Goal: Check status: Check status

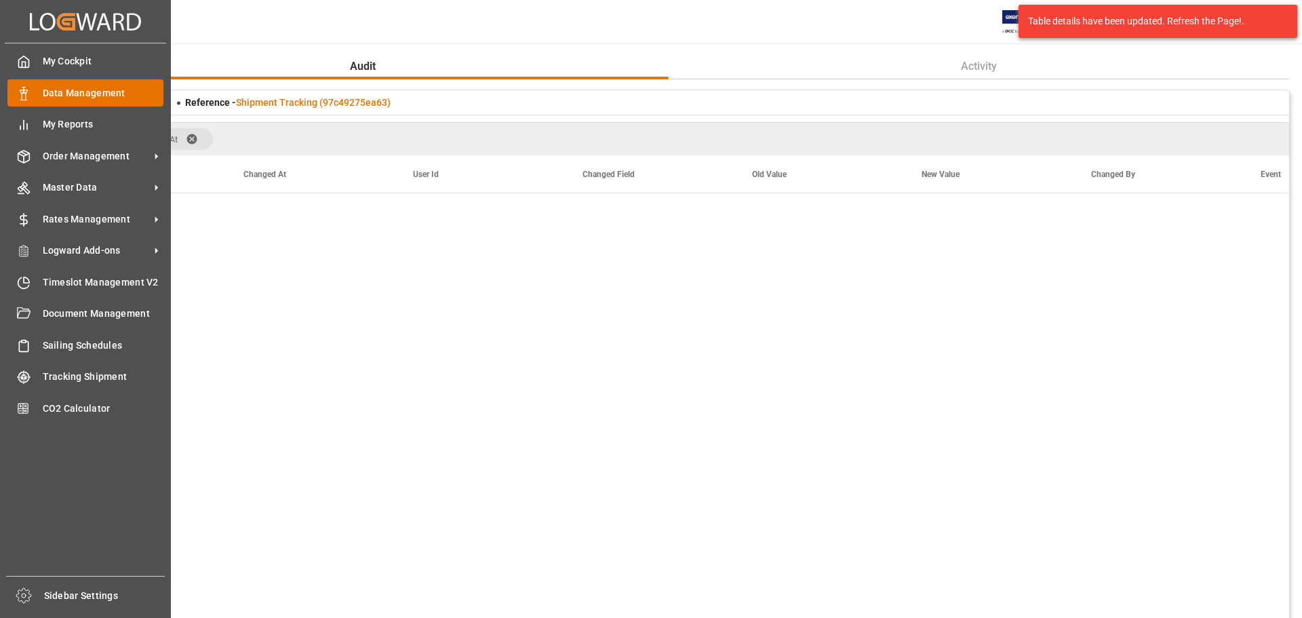
scroll to position [4071, 0]
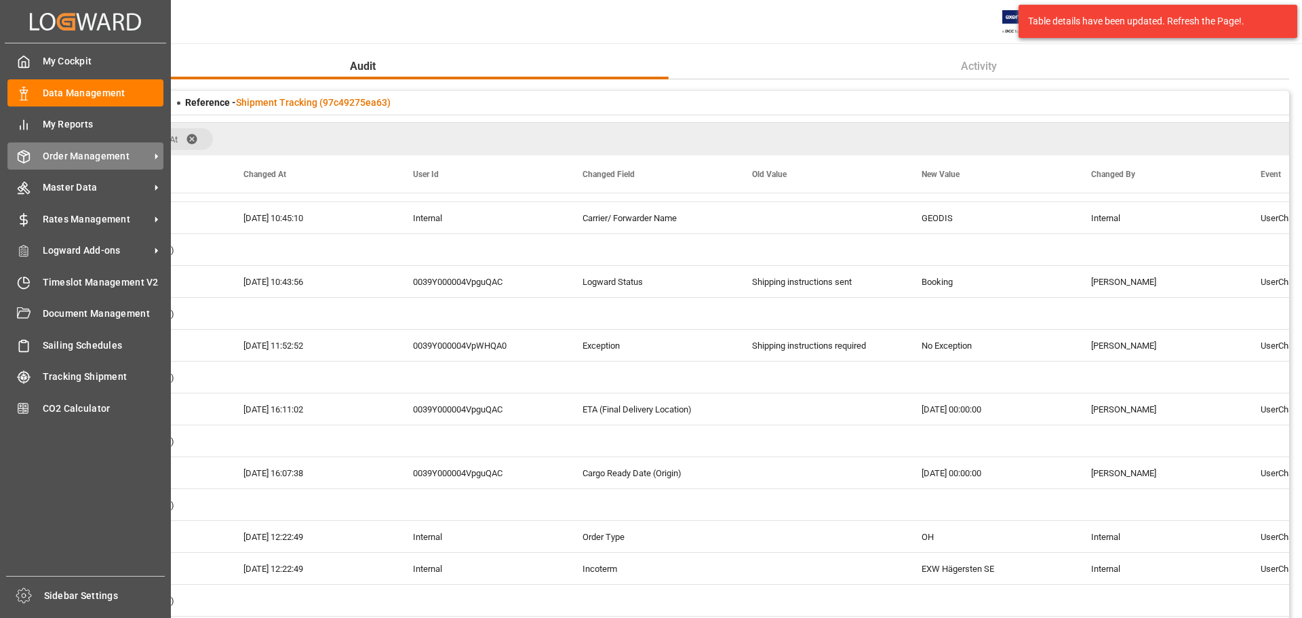
click at [87, 153] on span "Order Management" at bounding box center [96, 156] width 107 height 14
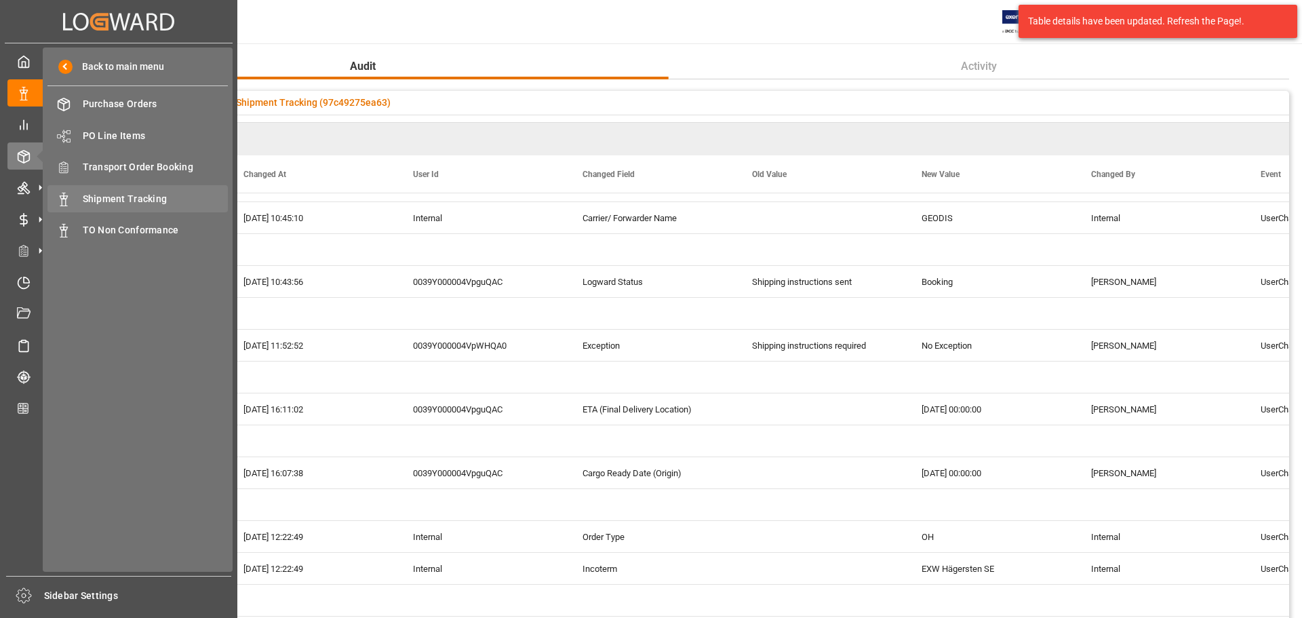
click at [146, 204] on span "Shipment Tracking" at bounding box center [156, 199] width 146 height 14
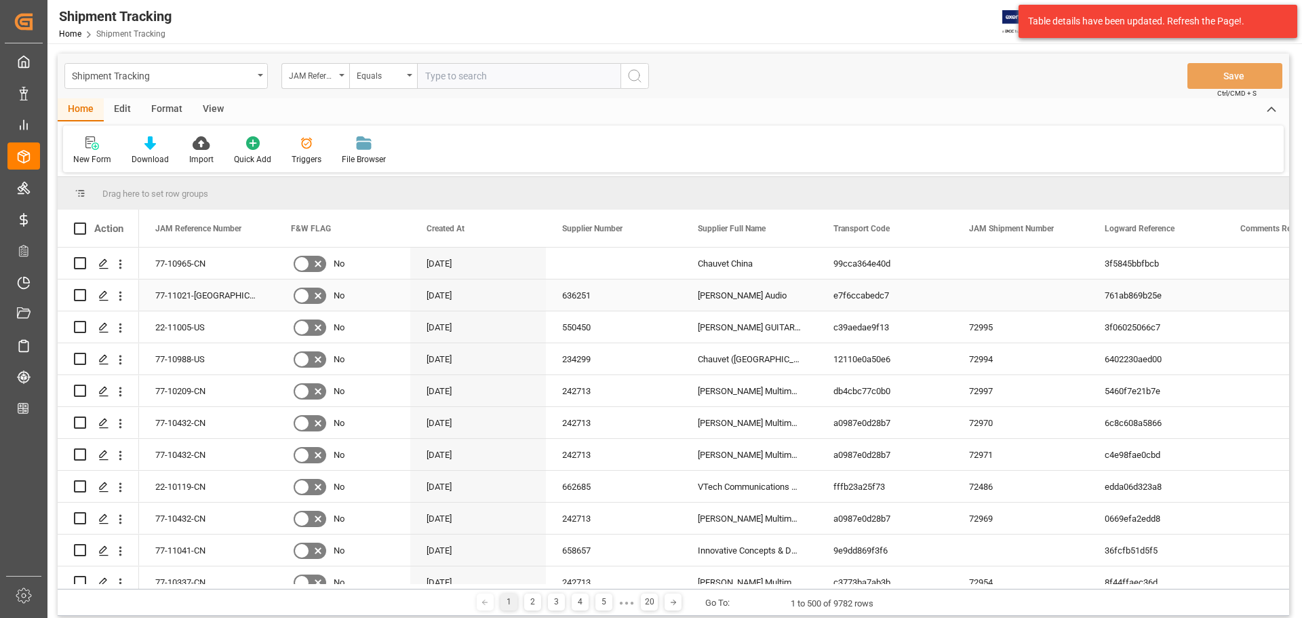
click at [1152, 299] on div "761ab869b25e" at bounding box center [1156, 294] width 136 height 31
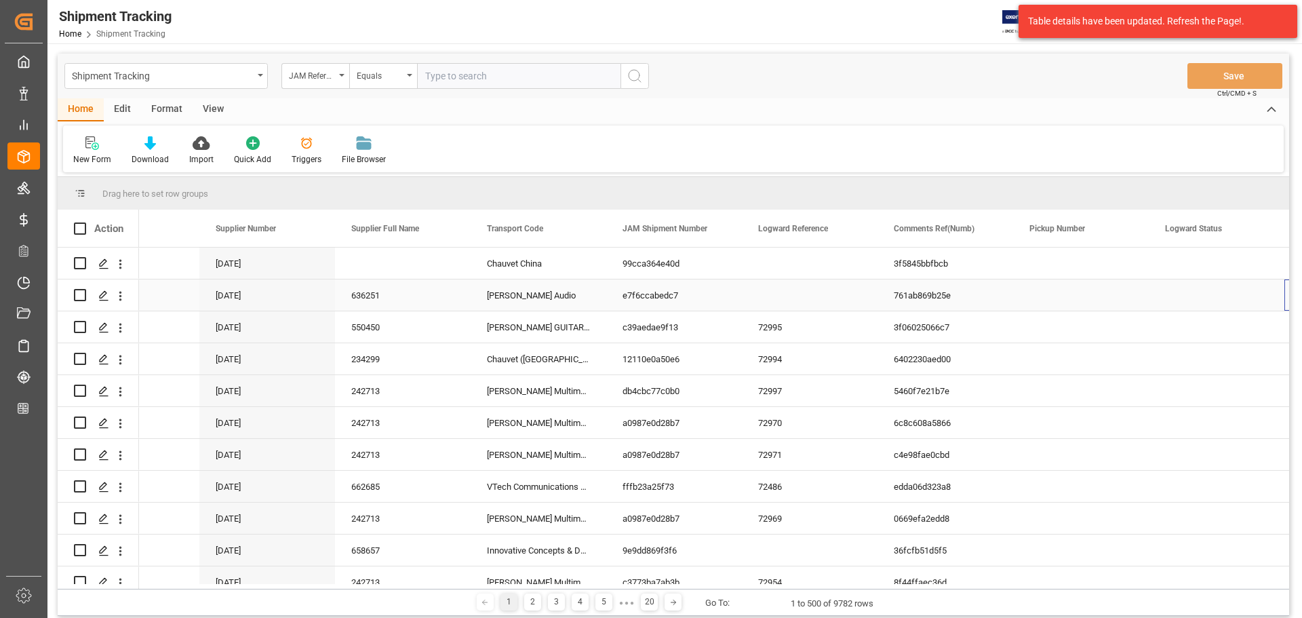
scroll to position [0, 347]
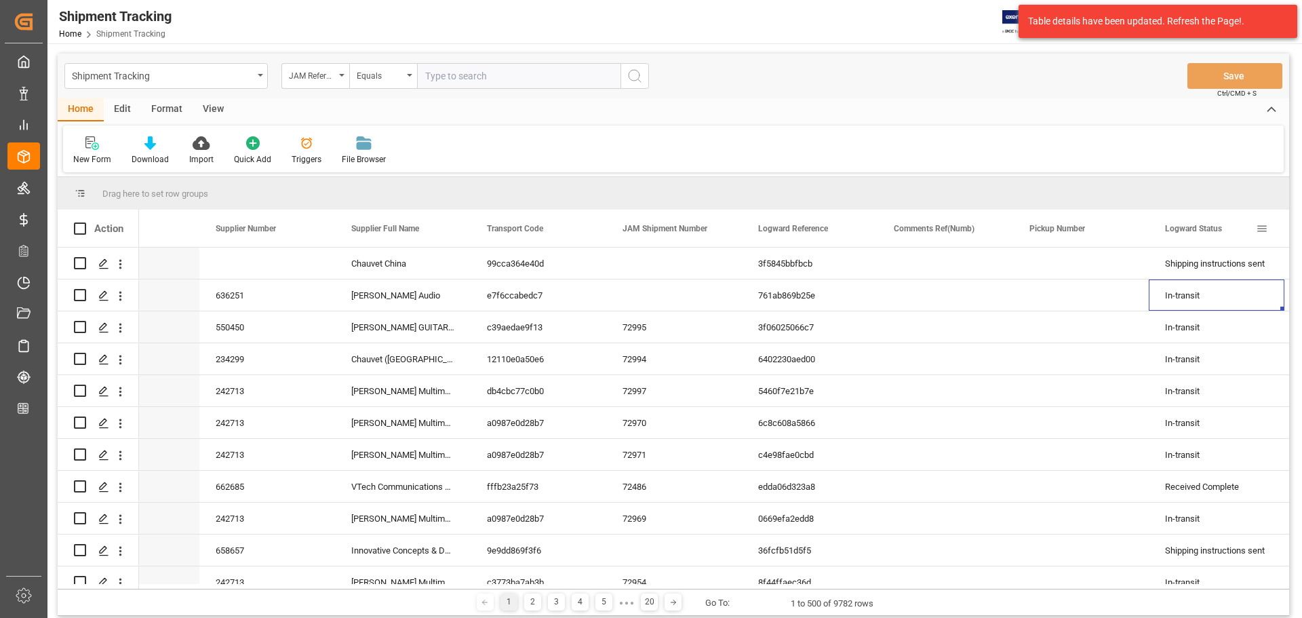
drag, startPoint x: 1194, startPoint y: 228, endPoint x: 1190, endPoint y: 193, distance: 35.5
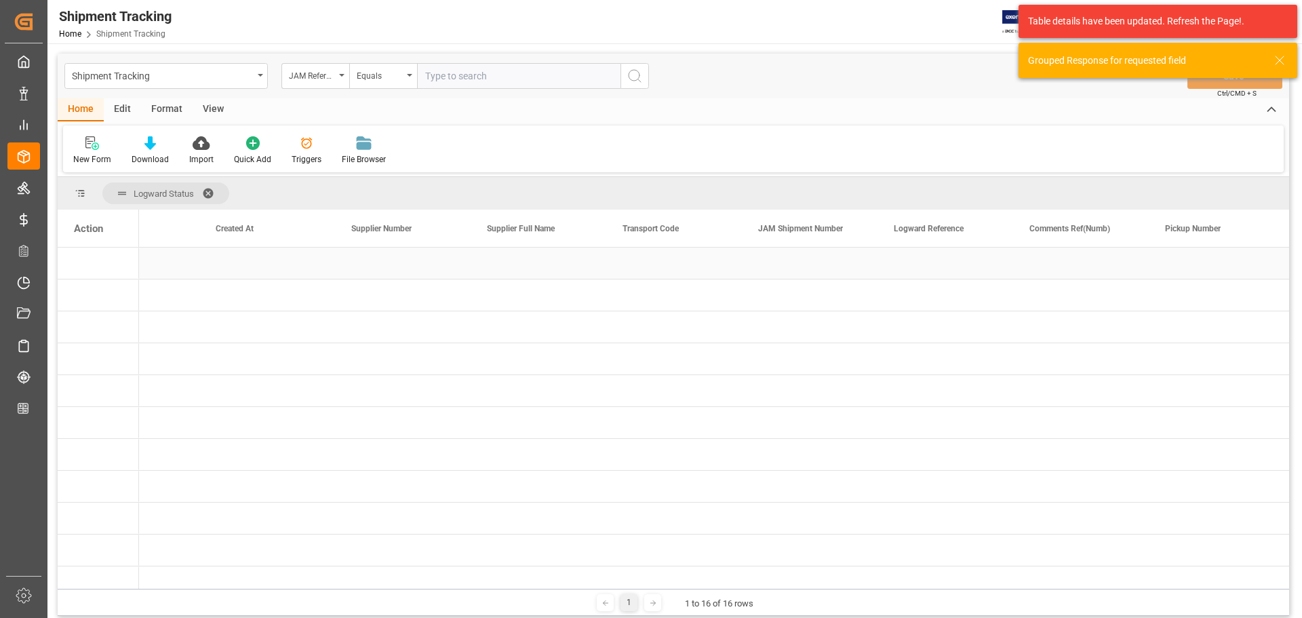
click at [246, 266] on div "Press SPACE to select this row." at bounding box center [267, 263] width 136 height 31
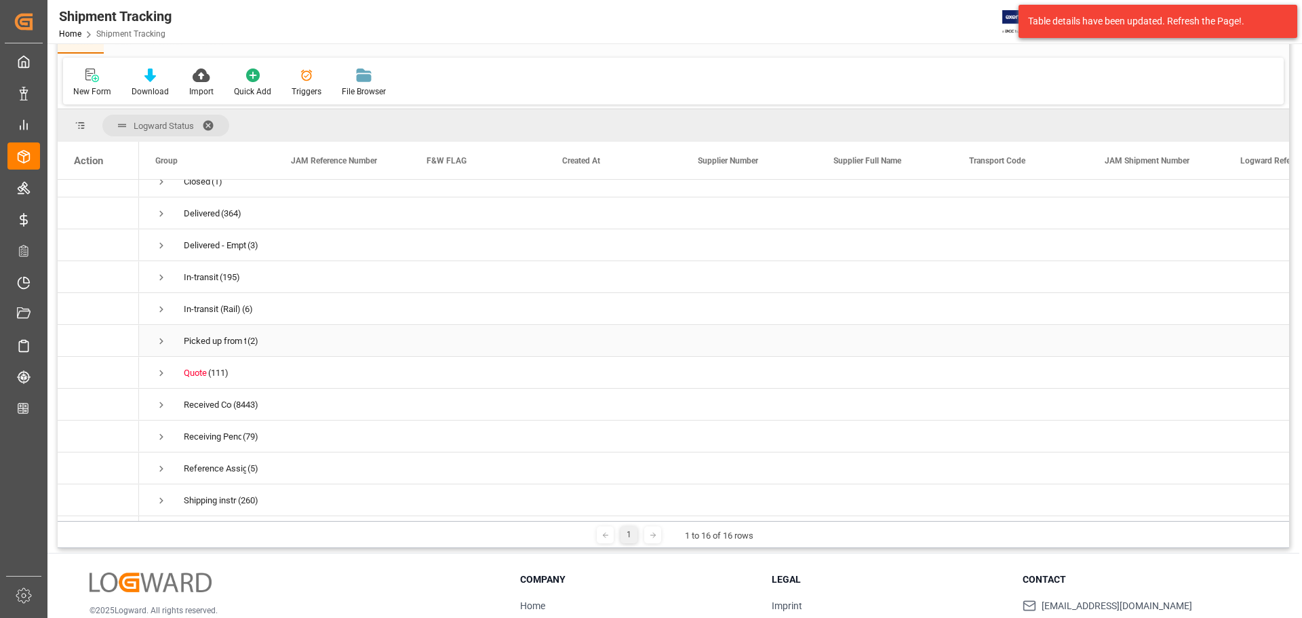
scroll to position [0, 0]
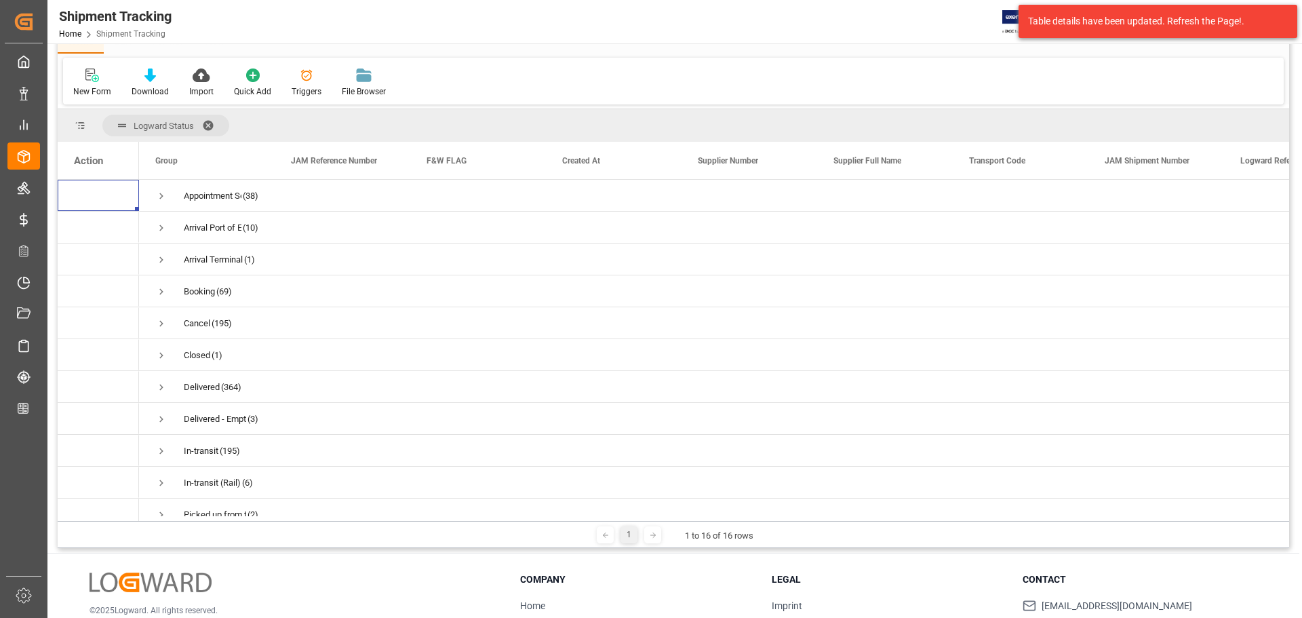
click at [207, 120] on span at bounding box center [213, 125] width 22 height 12
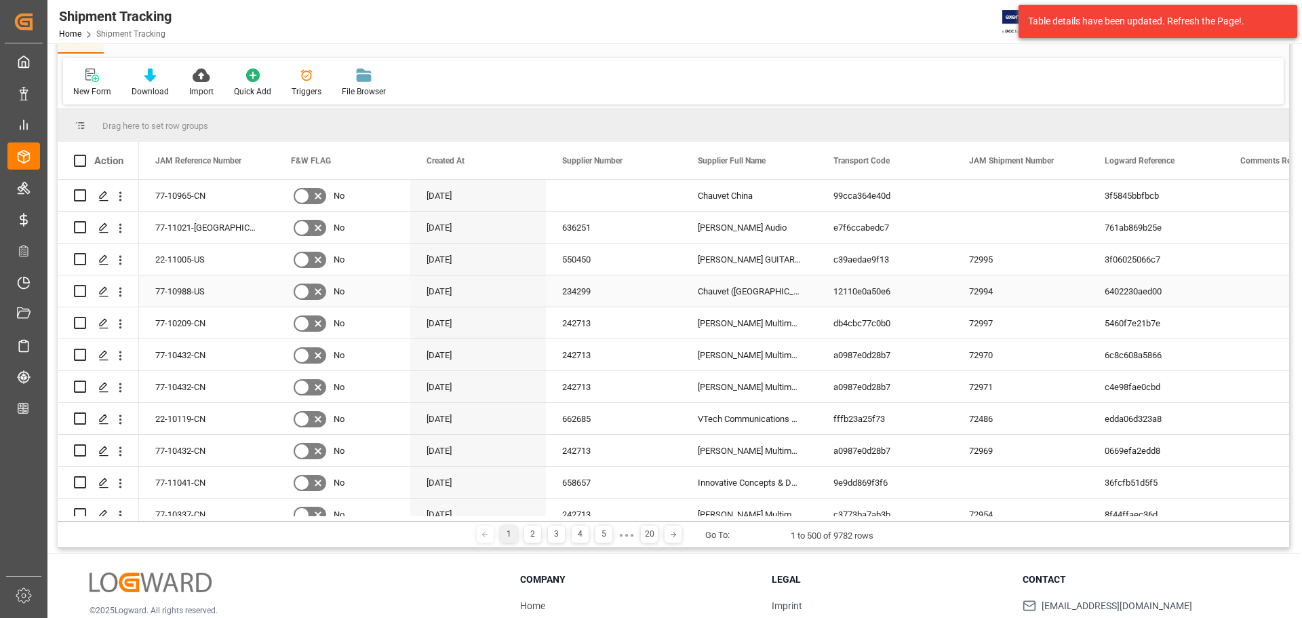
click at [850, 297] on div "12110e0a50e6" at bounding box center [885, 290] width 136 height 31
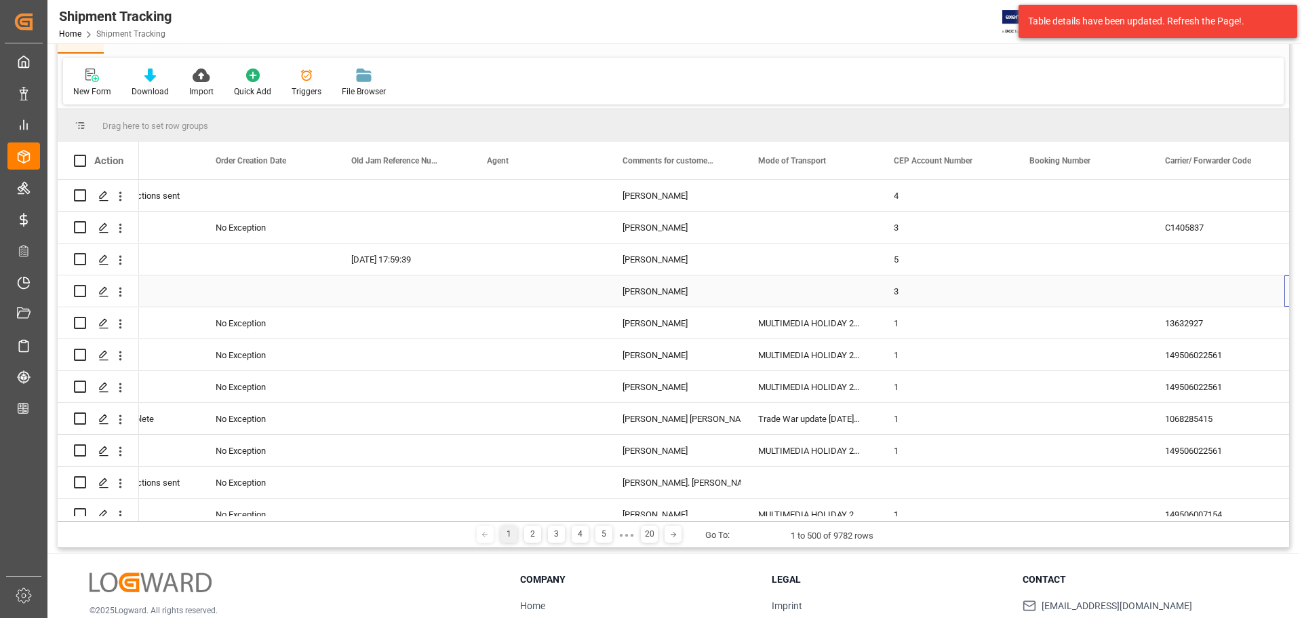
scroll to position [0, 1567]
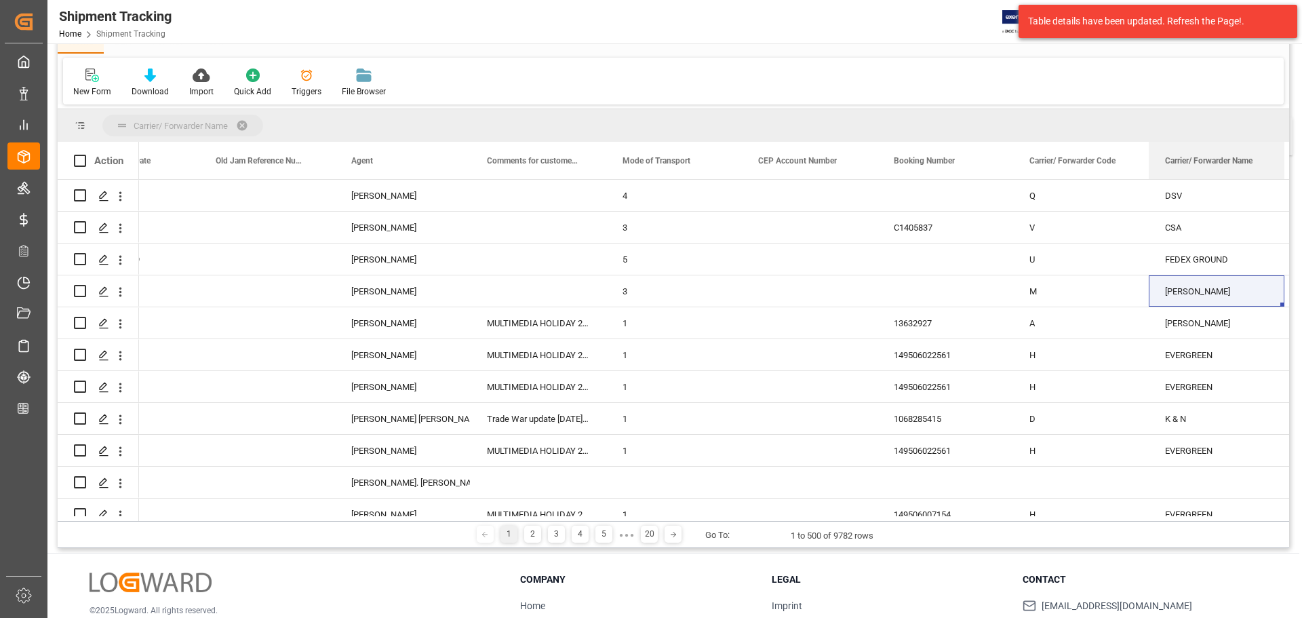
drag, startPoint x: 1181, startPoint y: 159, endPoint x: 1181, endPoint y: 125, distance: 33.9
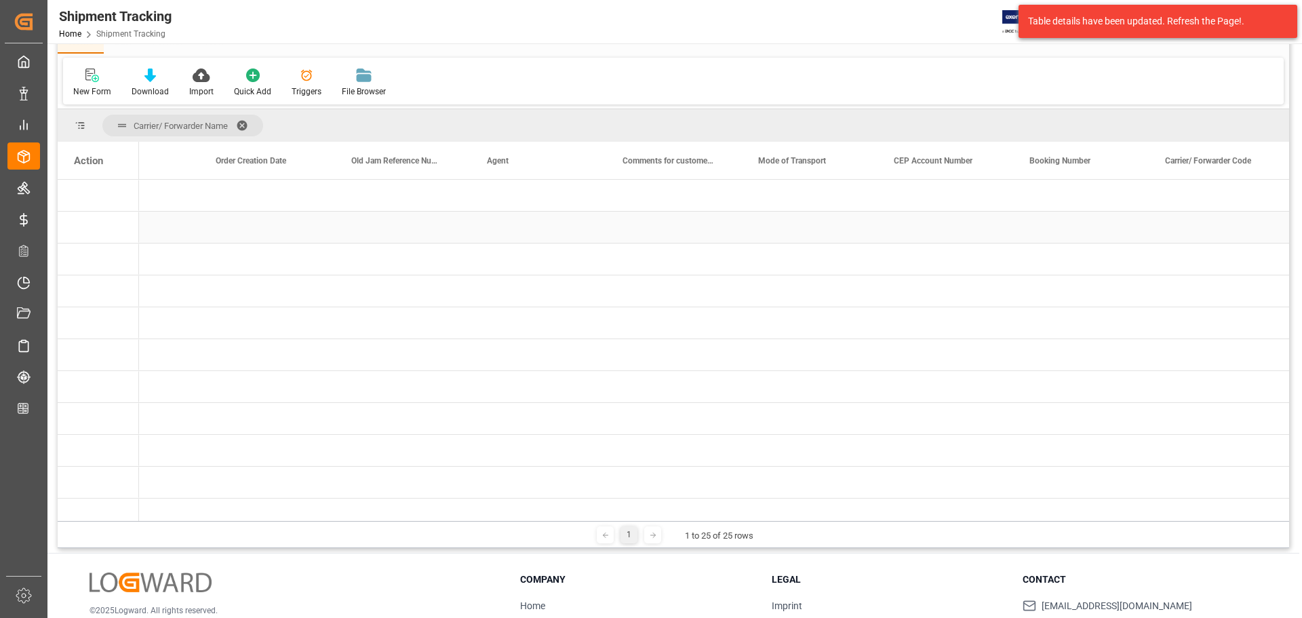
click at [669, 225] on div "Press SPACE to select this row." at bounding box center [674, 227] width 136 height 31
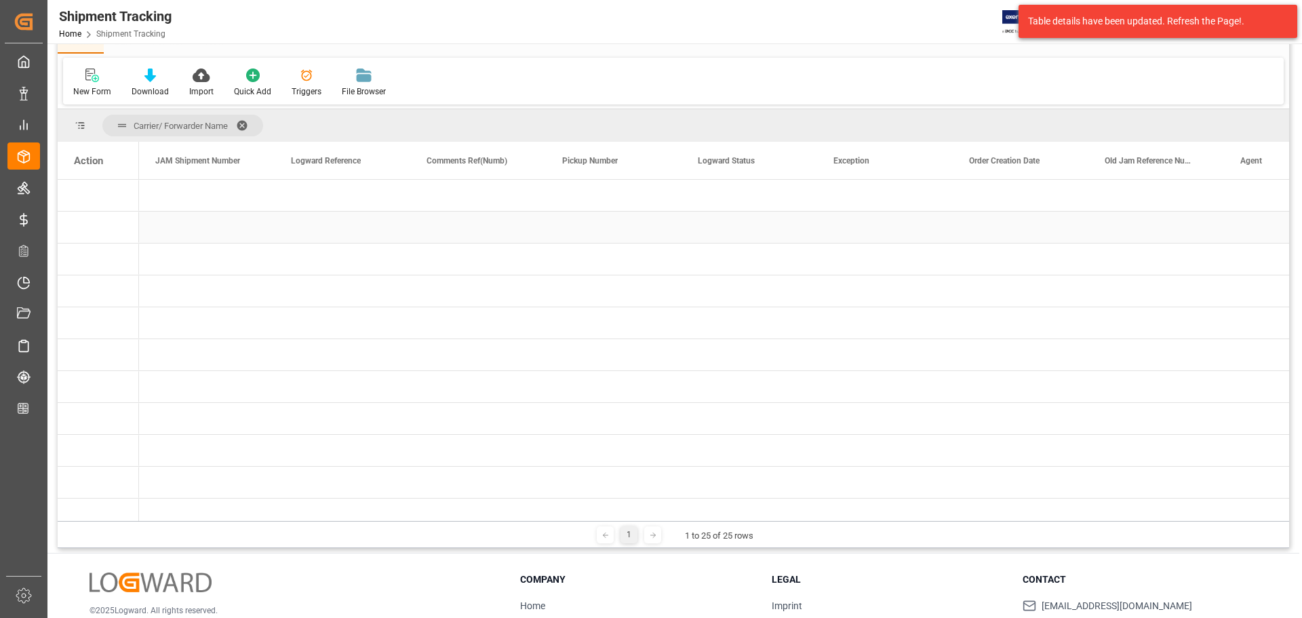
scroll to position [0, 678]
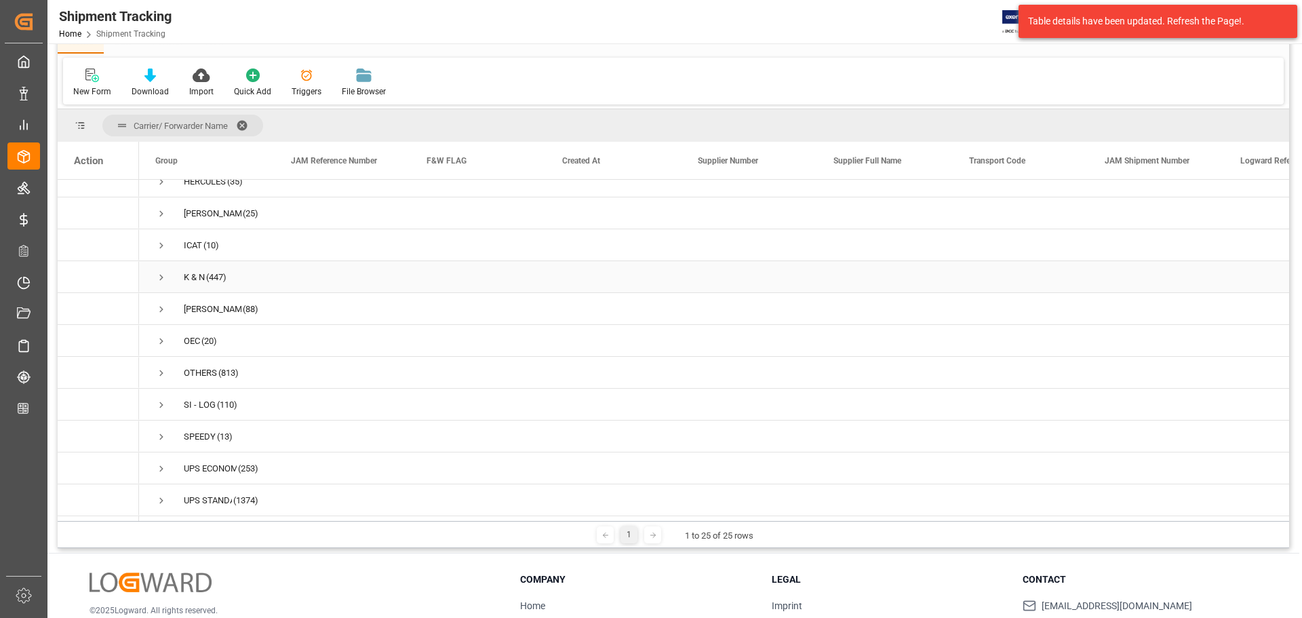
click at [158, 273] on span "Press SPACE to select this row." at bounding box center [161, 277] width 12 height 12
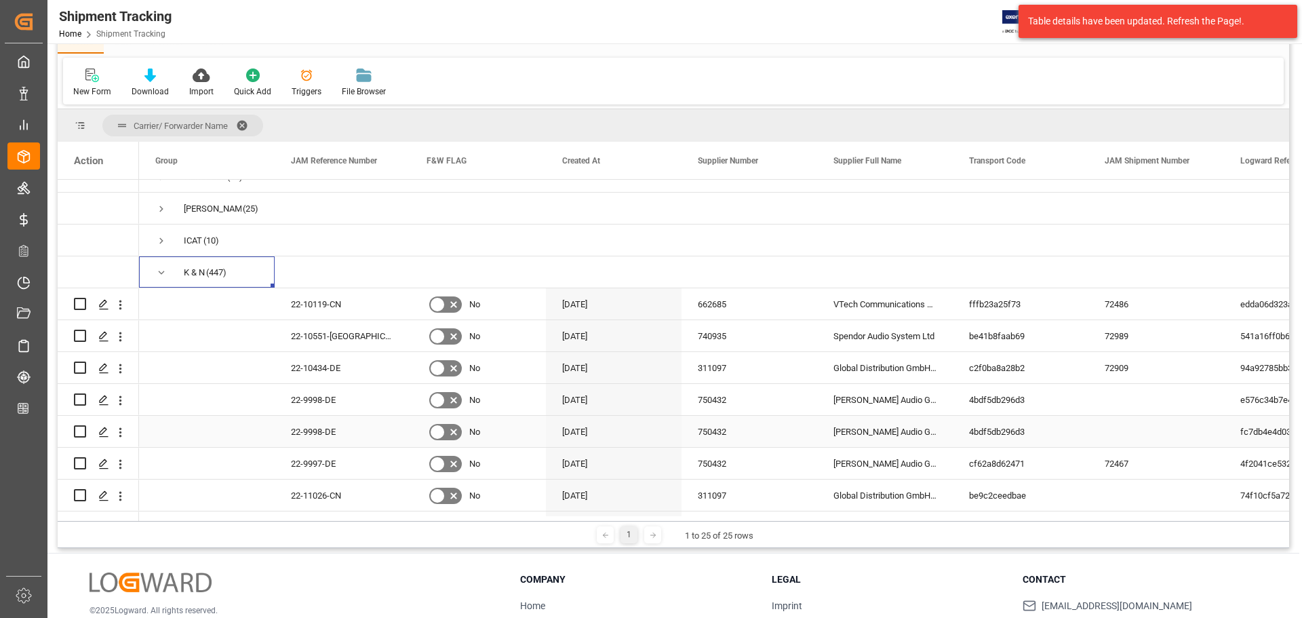
click at [1273, 431] on div "fc7db4e4d03a" at bounding box center [1292, 431] width 136 height 31
click at [121, 401] on icon "open menu" at bounding box center [120, 400] width 14 height 14
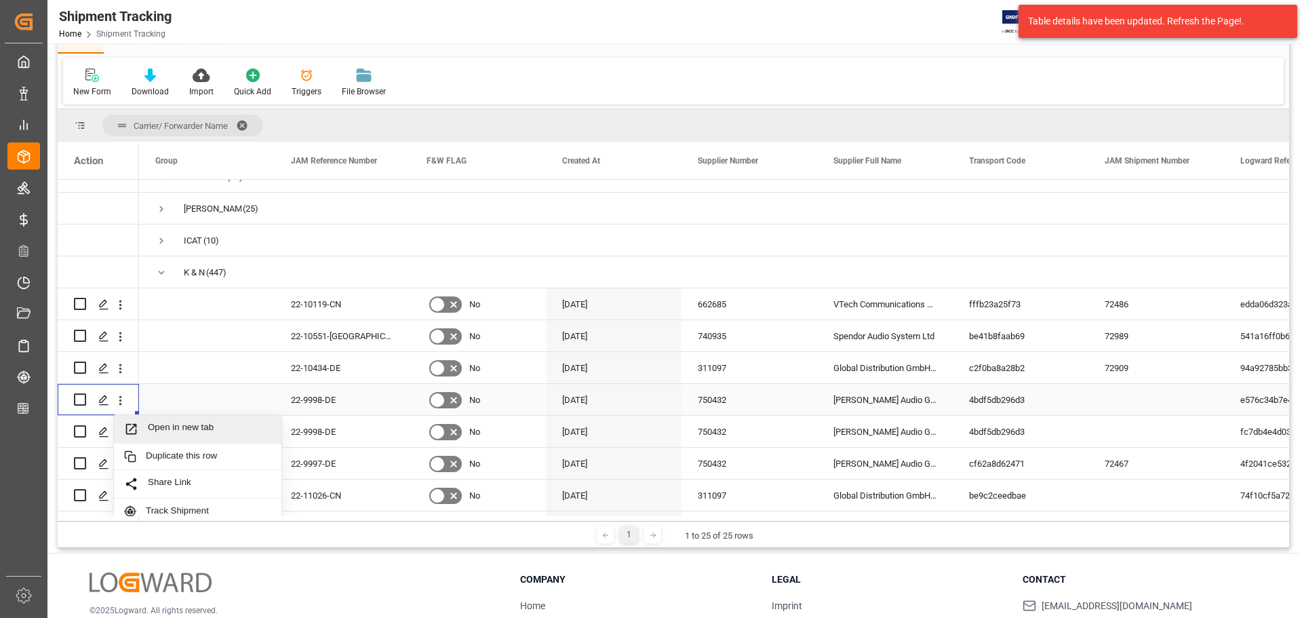
click at [175, 425] on span "Open in new tab" at bounding box center [209, 429] width 123 height 14
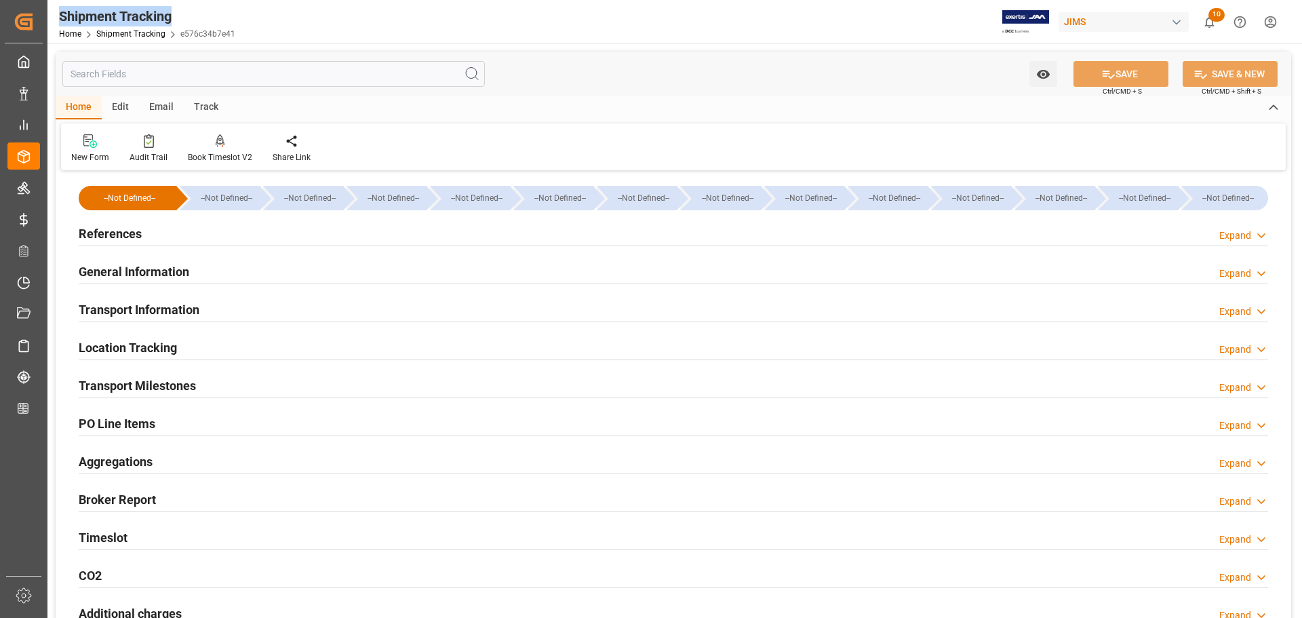
drag, startPoint x: 165, startPoint y: 15, endPoint x: 57, endPoint y: 12, distance: 108.5
click at [58, 12] on div "Shipment Tracking Home Shipment Tracking e576c34b7e41" at bounding box center [147, 21] width 186 height 43
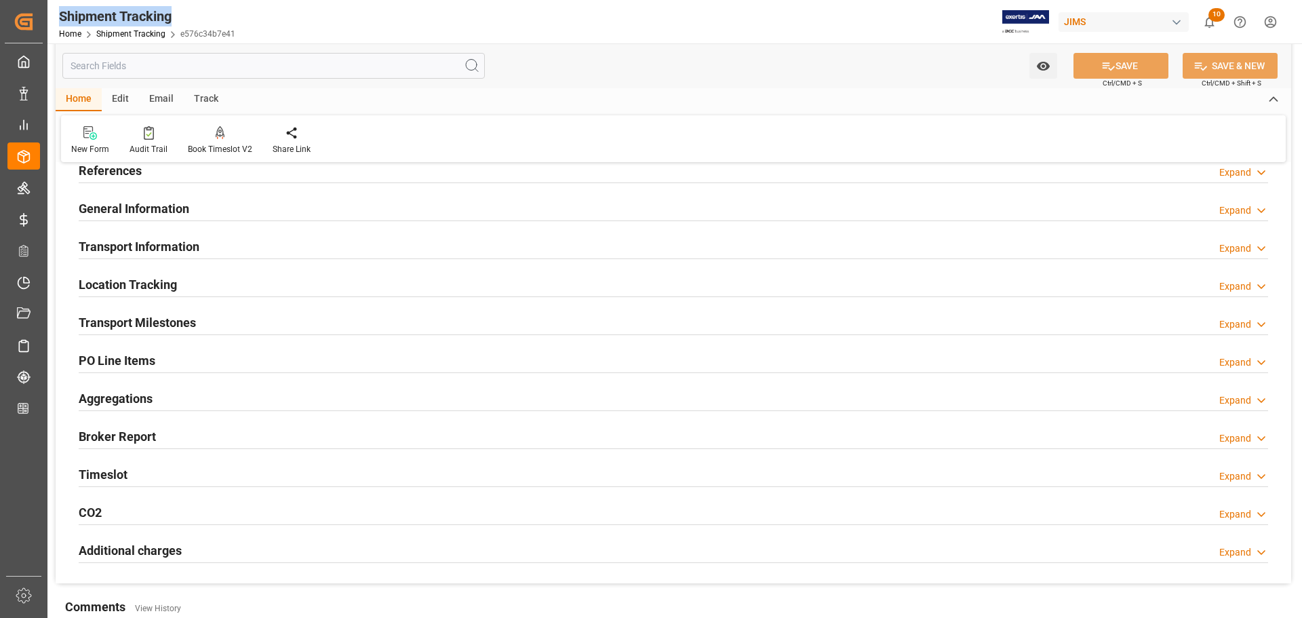
scroll to position [136, 0]
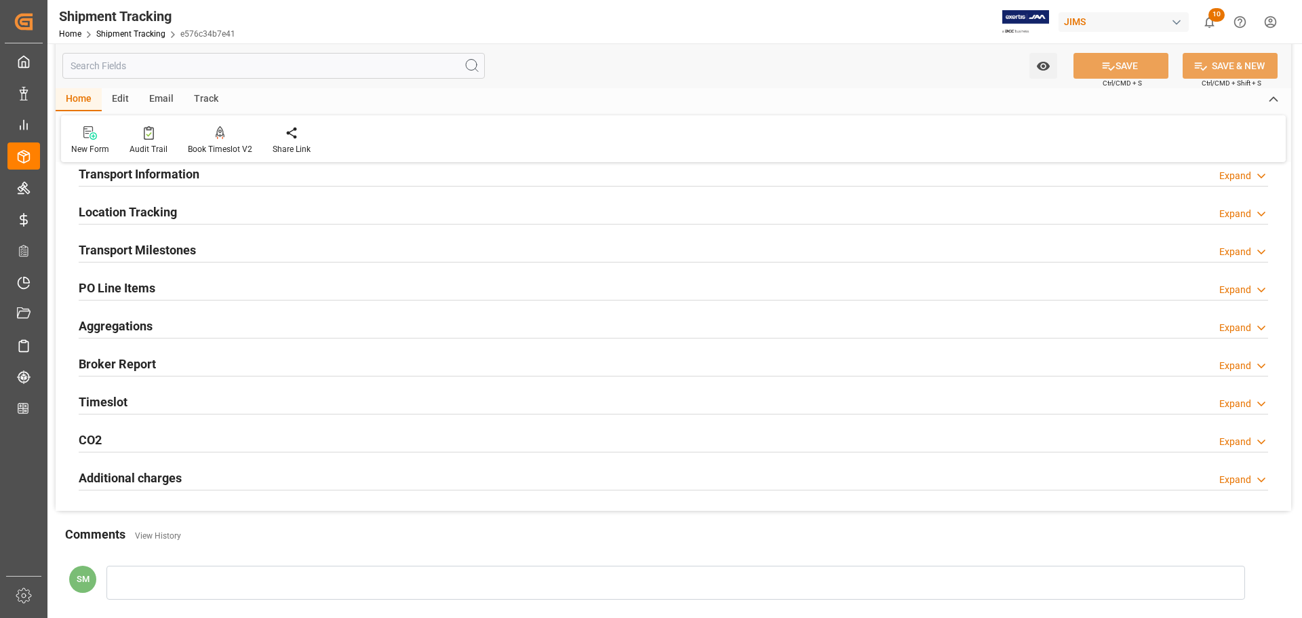
click at [104, 403] on h2 "Timeslot" at bounding box center [103, 402] width 49 height 18
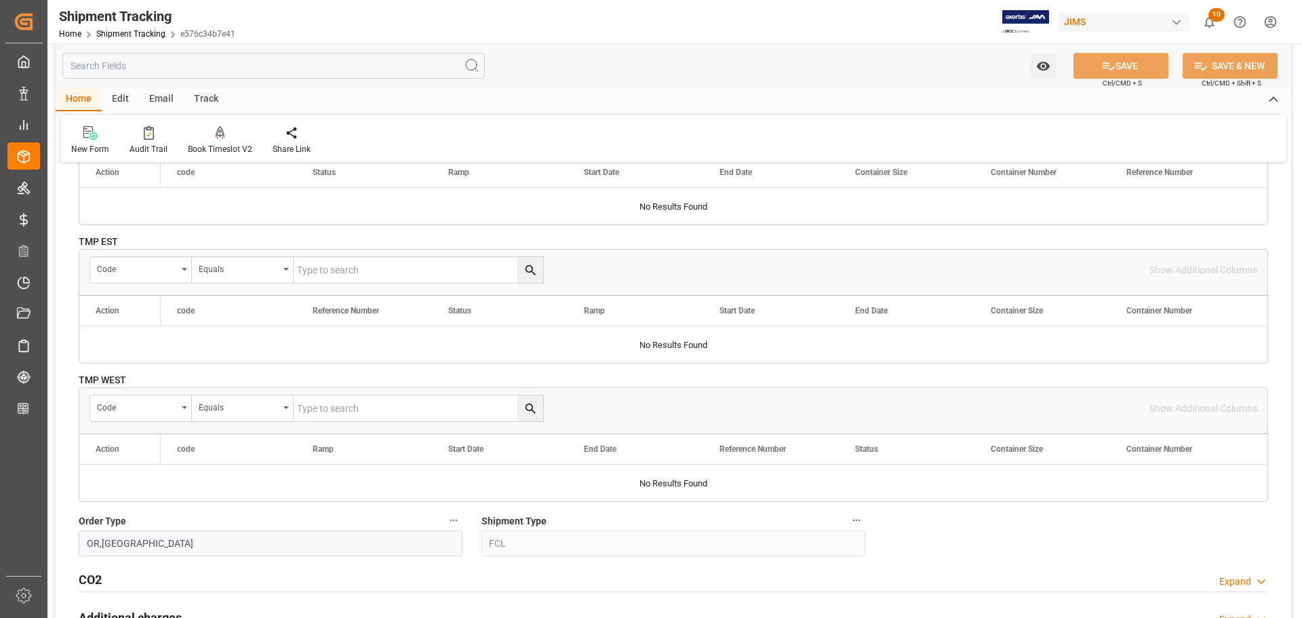
scroll to position [814, 0]
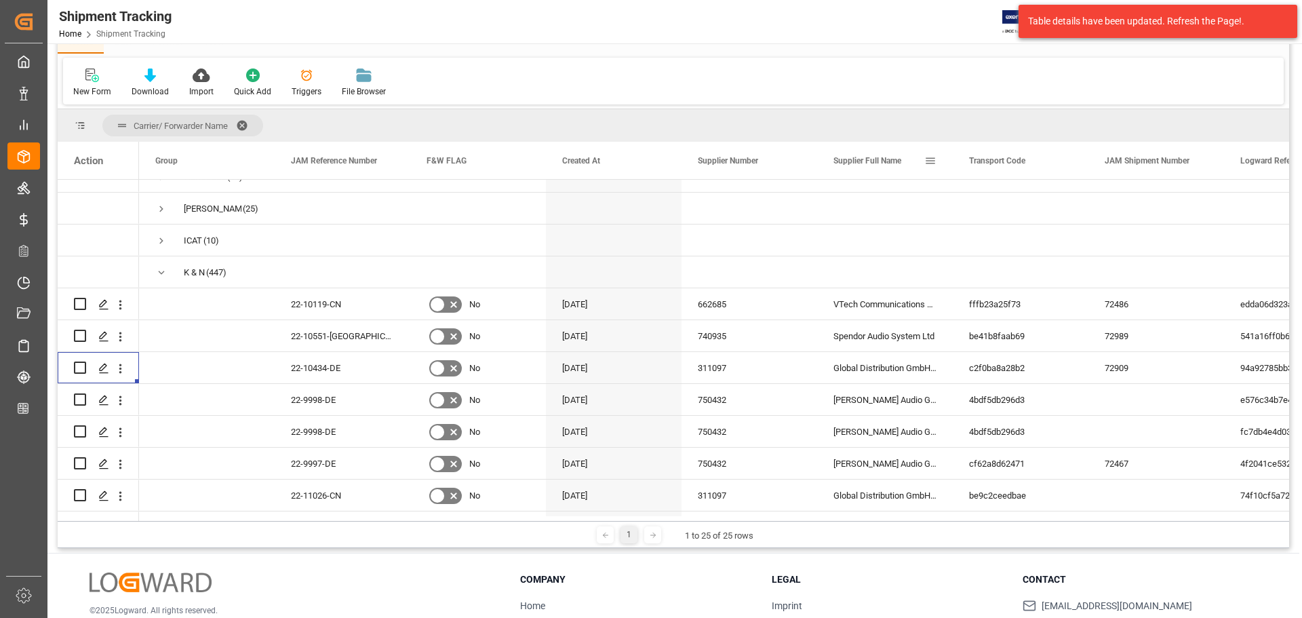
click at [926, 161] on span at bounding box center [930, 161] width 12 height 12
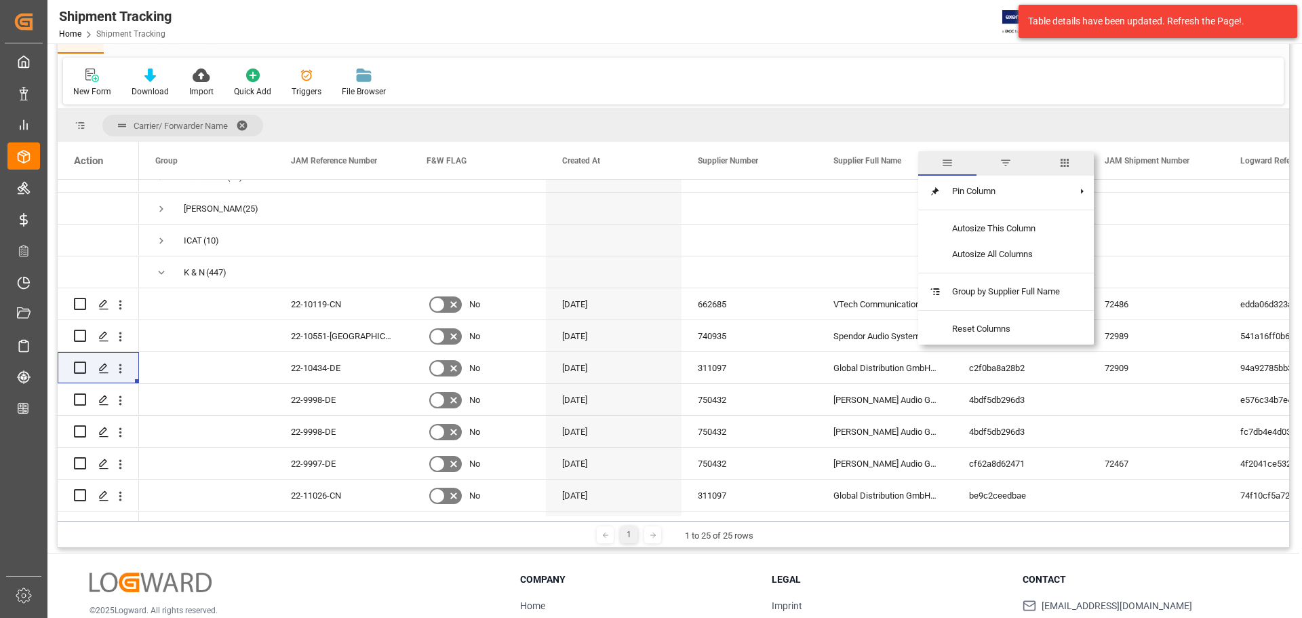
click at [1063, 159] on span "columns" at bounding box center [1064, 163] width 12 height 12
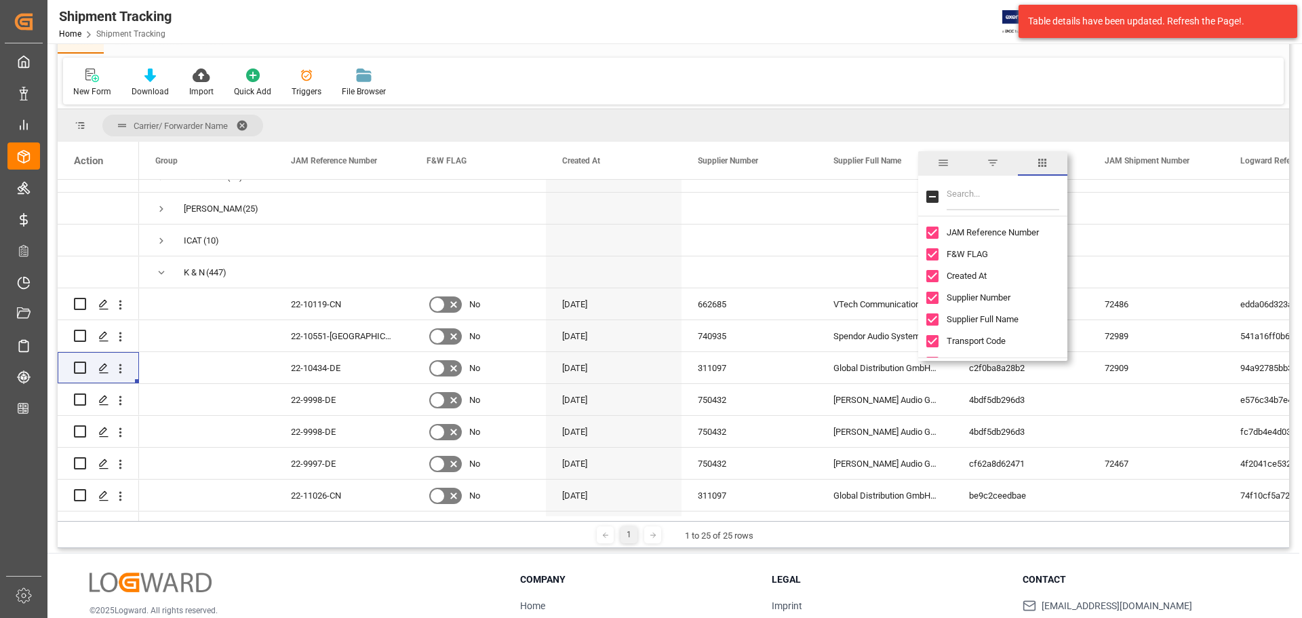
click at [931, 195] on input "Toggle Select All Columns" at bounding box center [932, 197] width 12 height 12
click at [929, 197] on input "Toggle Select All Columns" at bounding box center [932, 197] width 12 height 12
checkbox input "false"
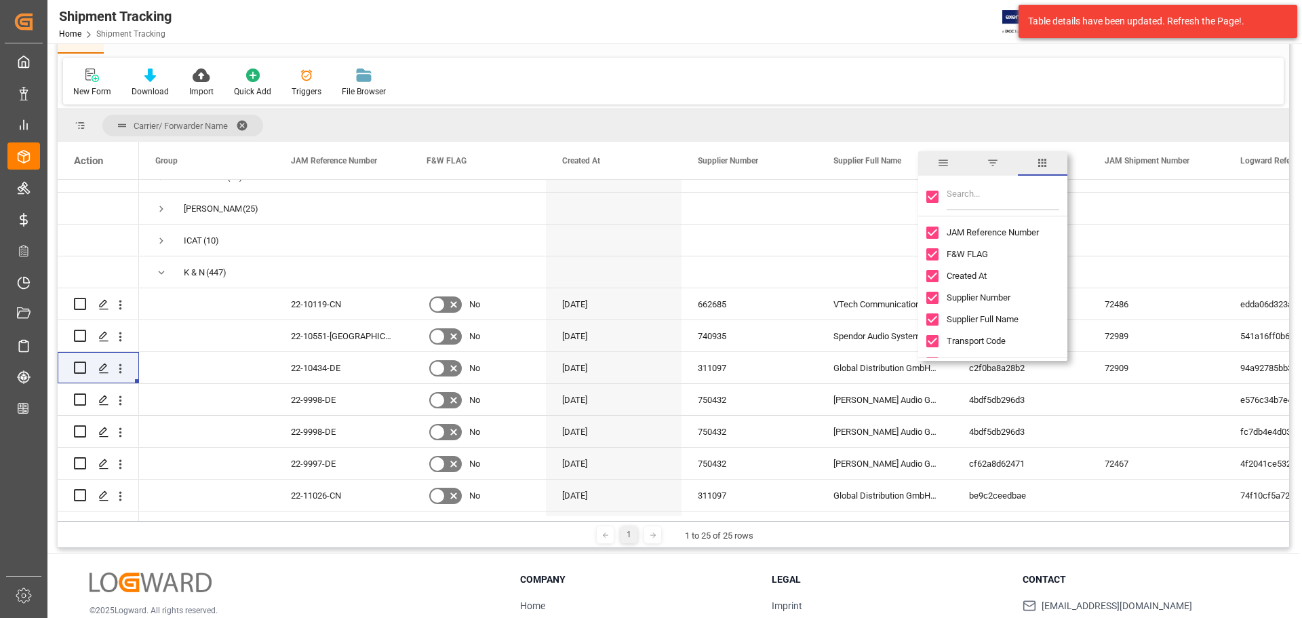
checkbox input "false"
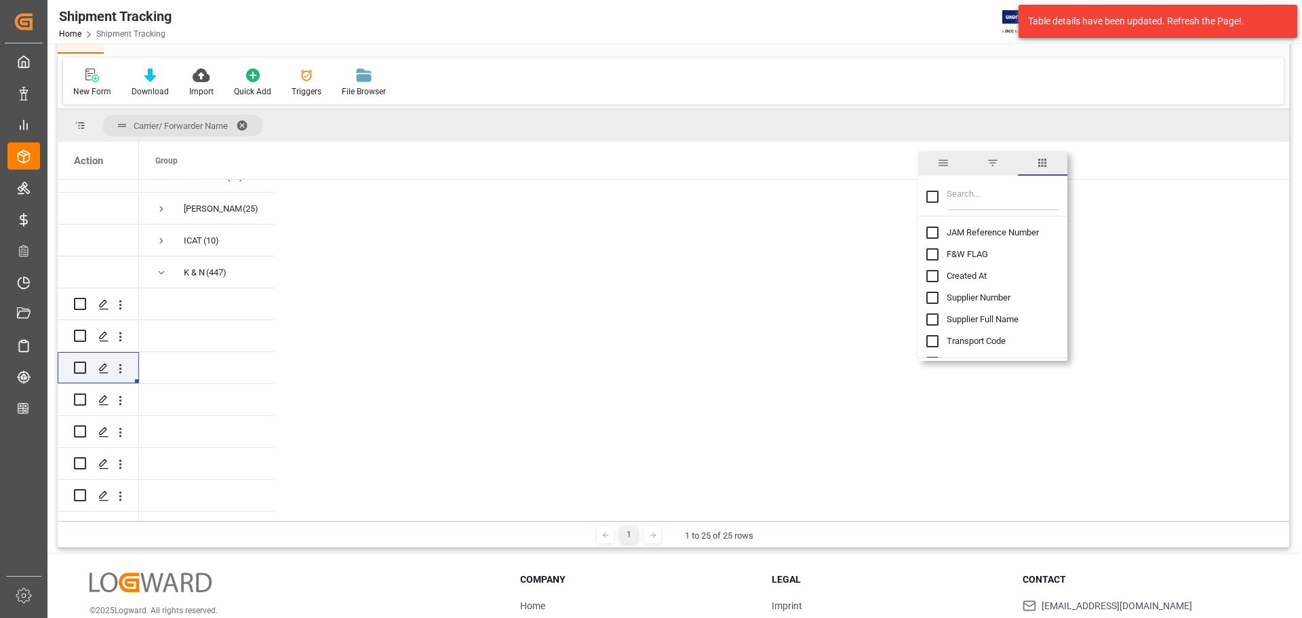
click at [933, 233] on input "JAM Reference Number column toggle visibility (hidden)" at bounding box center [932, 232] width 12 height 12
checkbox input "true"
checkbox input "false"
click at [982, 195] on input "Filter Columns Input" at bounding box center [1003, 196] width 113 height 27
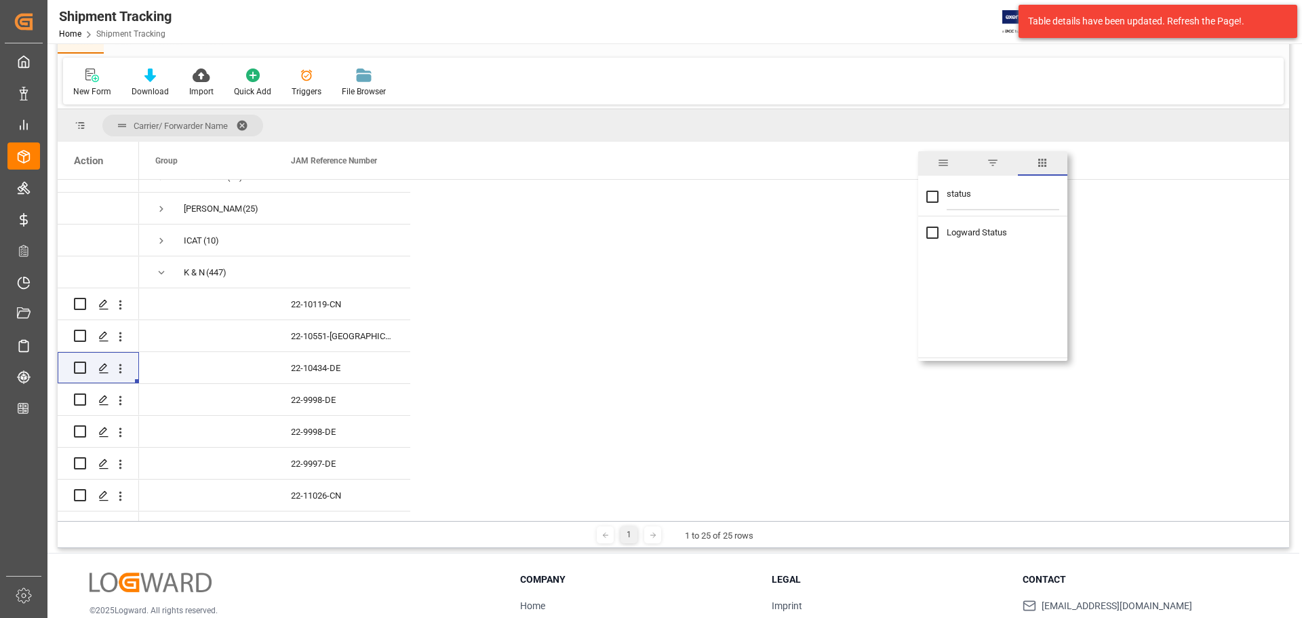
type input "status"
click at [933, 233] on input "Logward Status column toggle visibility (hidden)" at bounding box center [932, 232] width 12 height 12
checkbox input "true"
click at [960, 195] on input "status" at bounding box center [1003, 196] width 113 height 27
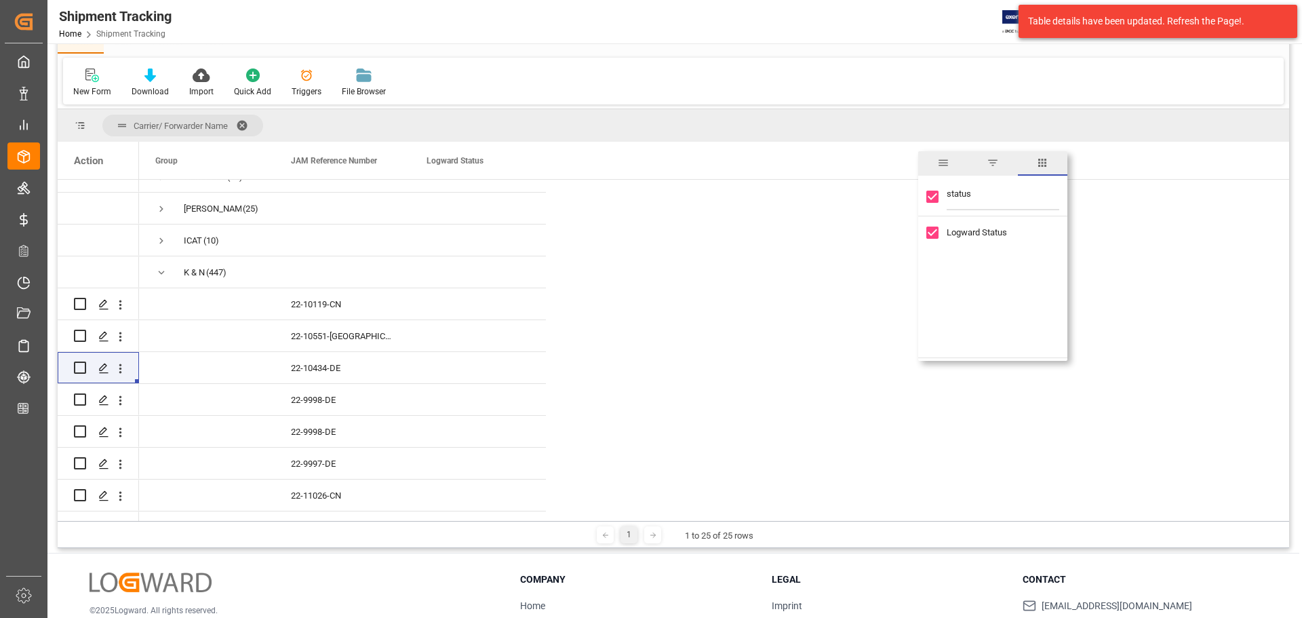
click at [960, 195] on input "status" at bounding box center [1003, 196] width 113 height 27
type input "appoint"
checkbox input "false"
type input "appoint"
click at [931, 235] on input "Appointment Start Date column toggle visibility (hidden)" at bounding box center [932, 232] width 12 height 12
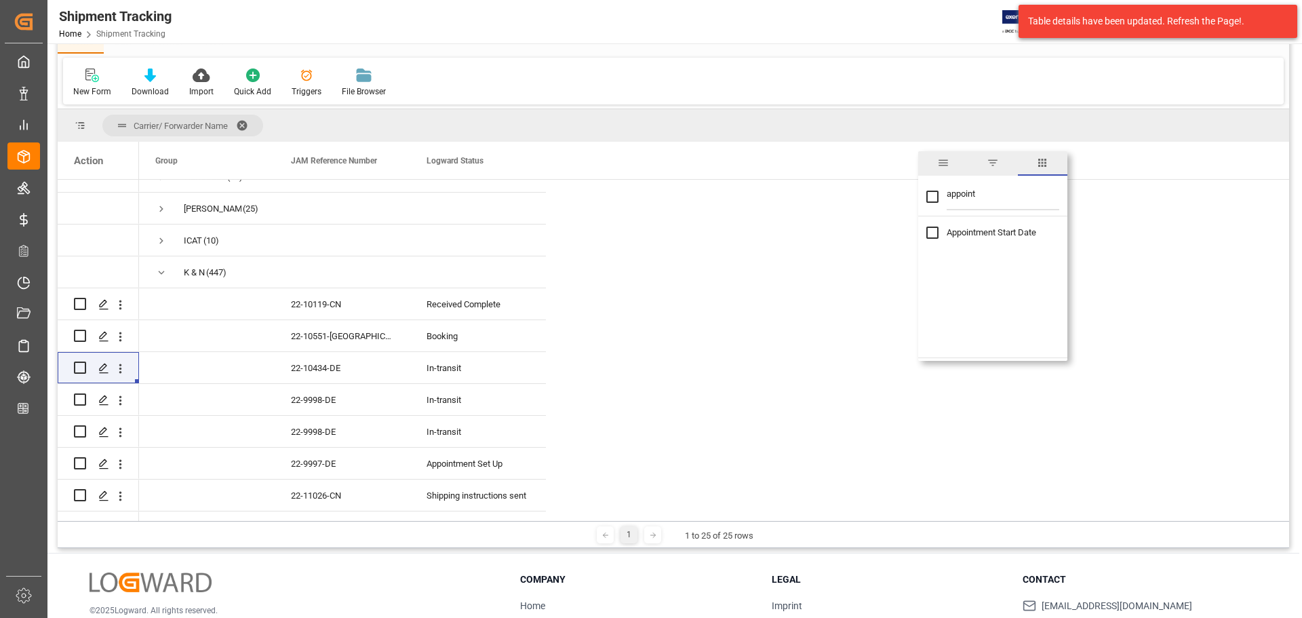
checkbox input "true"
click at [959, 197] on input "appoint" at bounding box center [1003, 196] width 113 height 27
type input "eta"
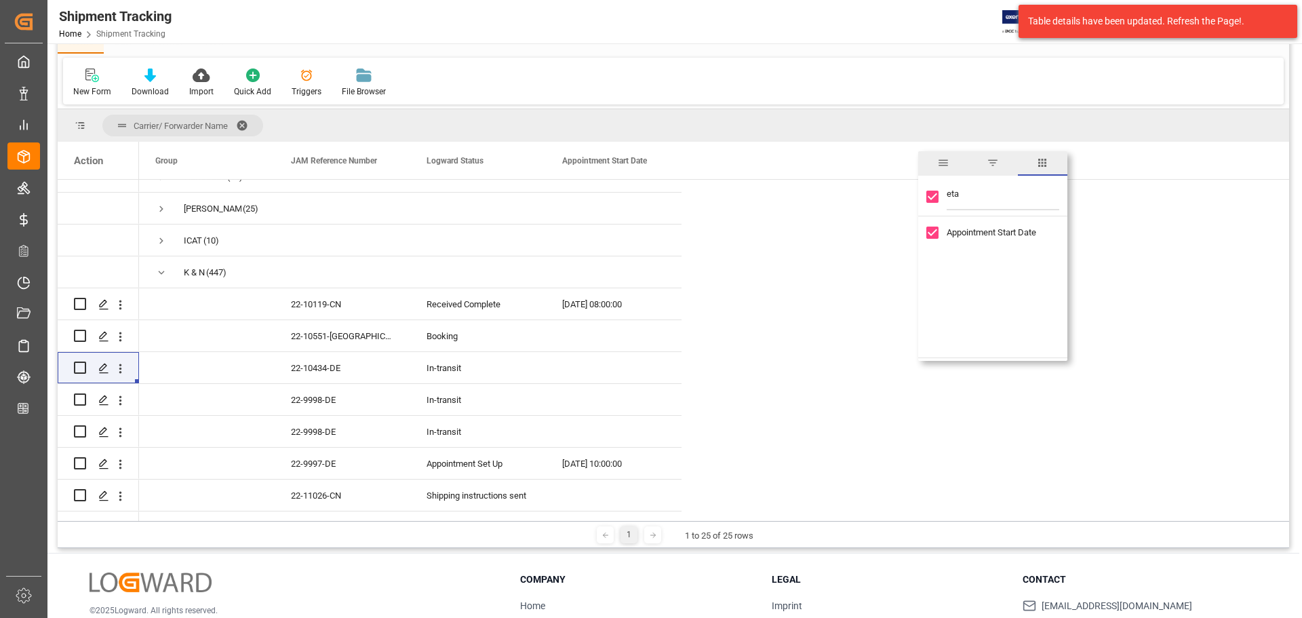
checkbox input "false"
type input "eta"
click at [935, 275] on input "ETA (Final Delivery Location) column toggle visibility (hidden)" at bounding box center [932, 276] width 12 height 12
checkbox input "true"
checkbox input "false"
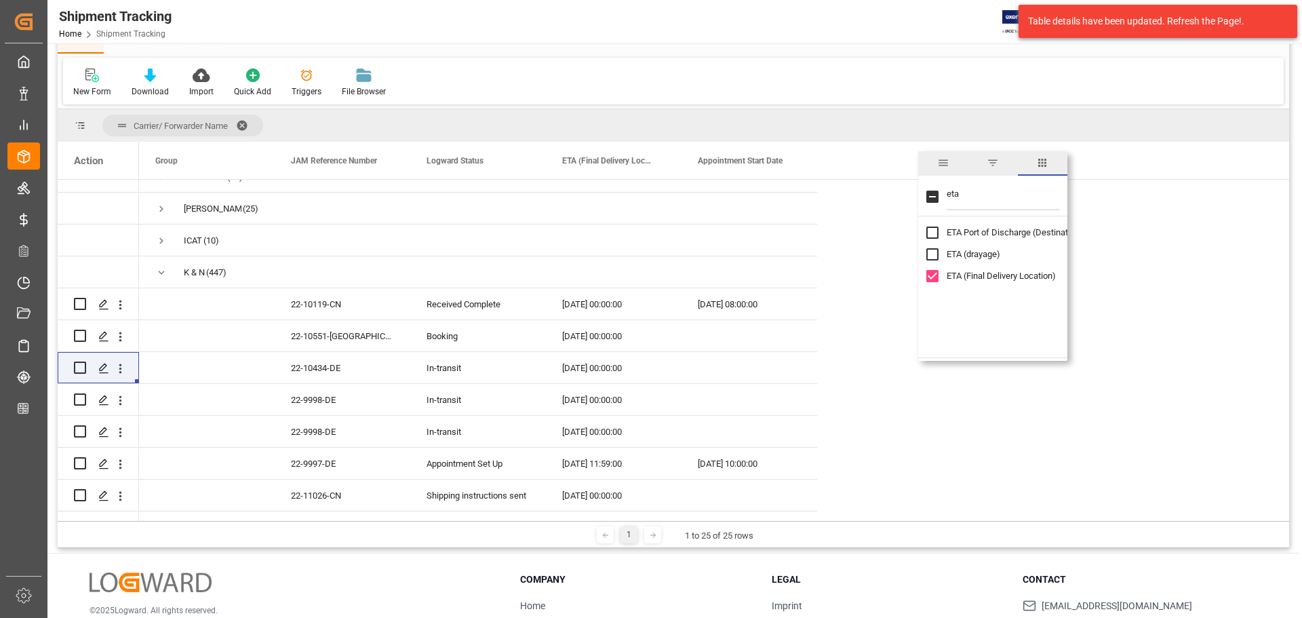
click at [780, 41] on div "Shipment Tracking Home Shipment Tracking JIMS 10 Notifications Only show unread…" at bounding box center [670, 21] width 1264 height 43
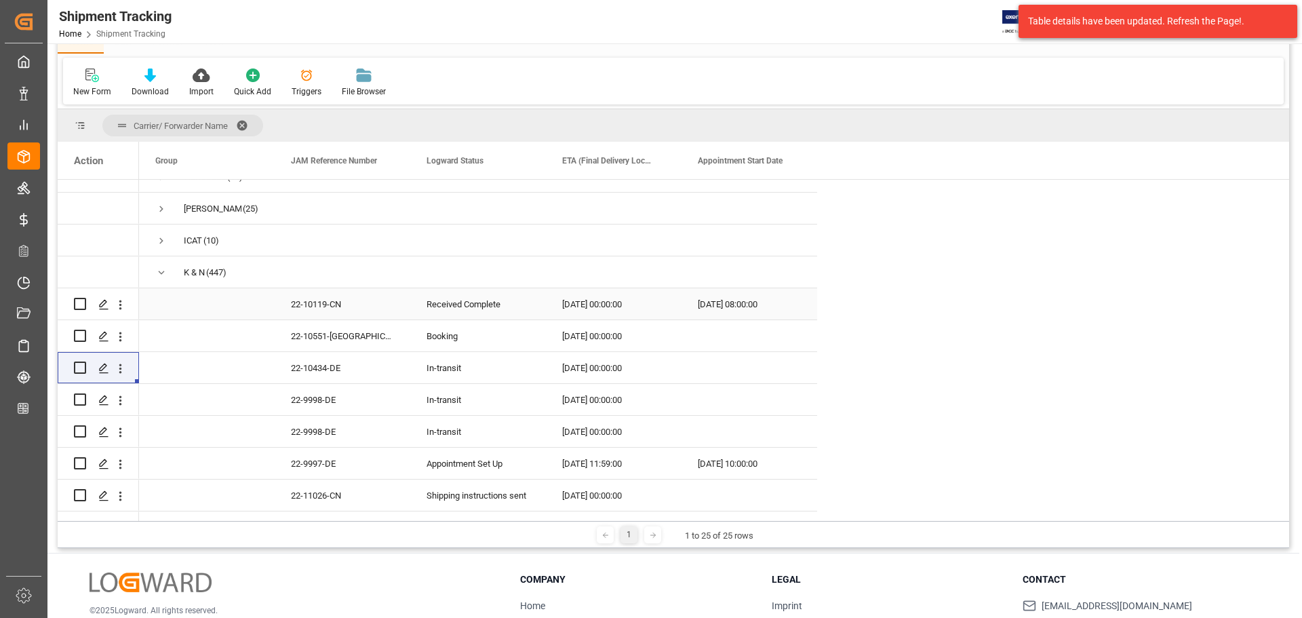
click at [305, 304] on div "22-10119-CN" at bounding box center [343, 303] width 136 height 31
click at [301, 464] on div "22-9997-DE" at bounding box center [343, 463] width 136 height 31
click at [715, 464] on div "[DATE] 10:00:00" at bounding box center [749, 463] width 136 height 31
click at [592, 469] on div "[DATE] 11:59:00" at bounding box center [614, 463] width 136 height 31
click at [730, 462] on div "[DATE] 10:00:00" at bounding box center [749, 463] width 136 height 31
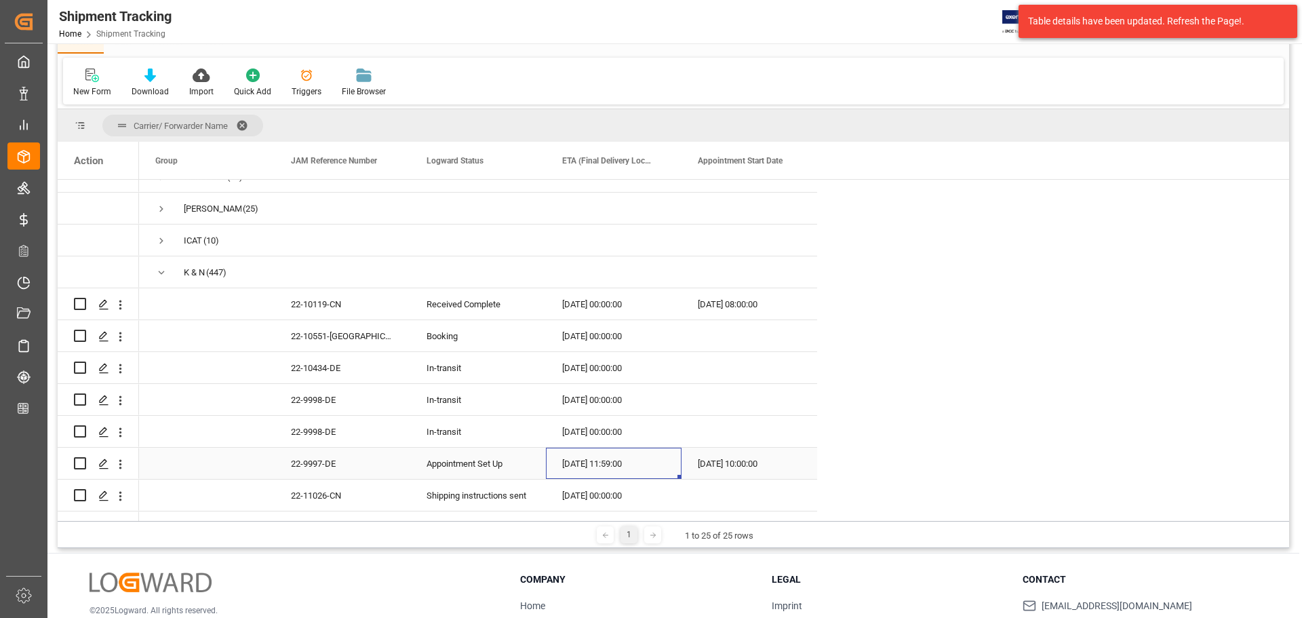
click at [633, 462] on div "[DATE] 11:59:00" at bounding box center [614, 463] width 136 height 31
click at [732, 464] on div "[DATE] 10:00:00" at bounding box center [749, 463] width 136 height 31
click at [575, 463] on div "[DATE] 11:59:00" at bounding box center [614, 463] width 136 height 31
click at [711, 460] on div "[DATE] 10:00:00" at bounding box center [749, 463] width 136 height 31
click at [588, 463] on div "[DATE] 11:59:00" at bounding box center [614, 463] width 136 height 31
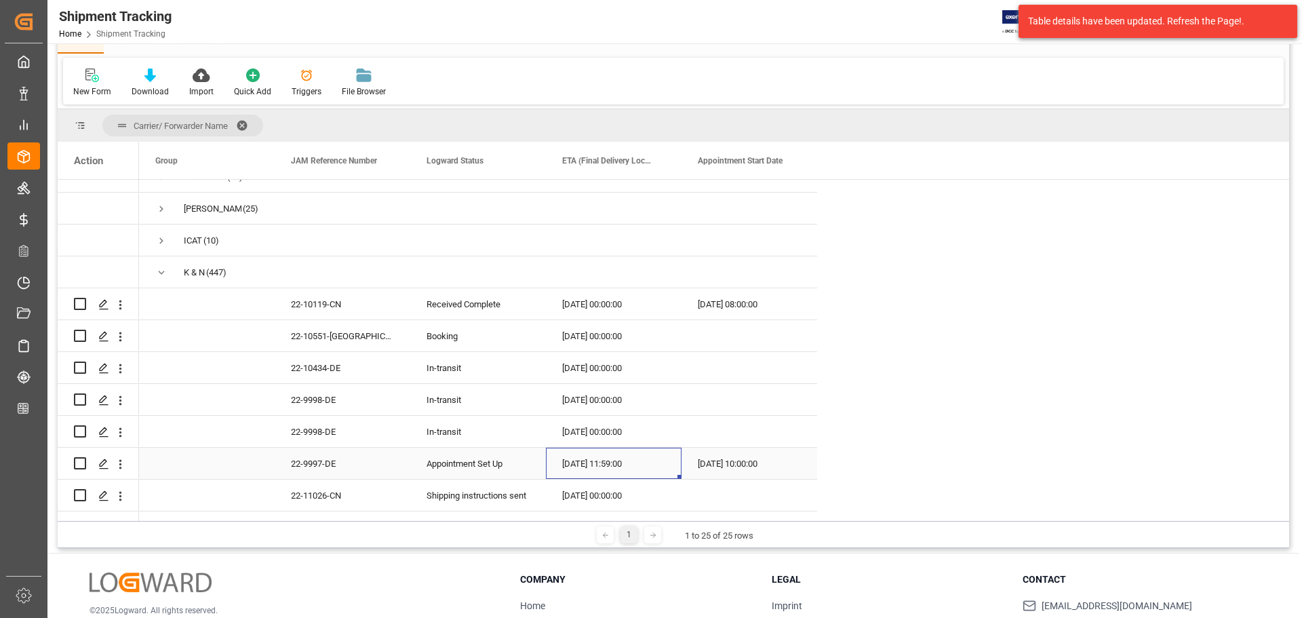
click at [733, 474] on div "[DATE] 10:00:00" at bounding box center [749, 463] width 136 height 31
click at [117, 464] on icon "open menu" at bounding box center [120, 464] width 14 height 14
click at [169, 491] on span "Open in new tab" at bounding box center [209, 493] width 123 height 14
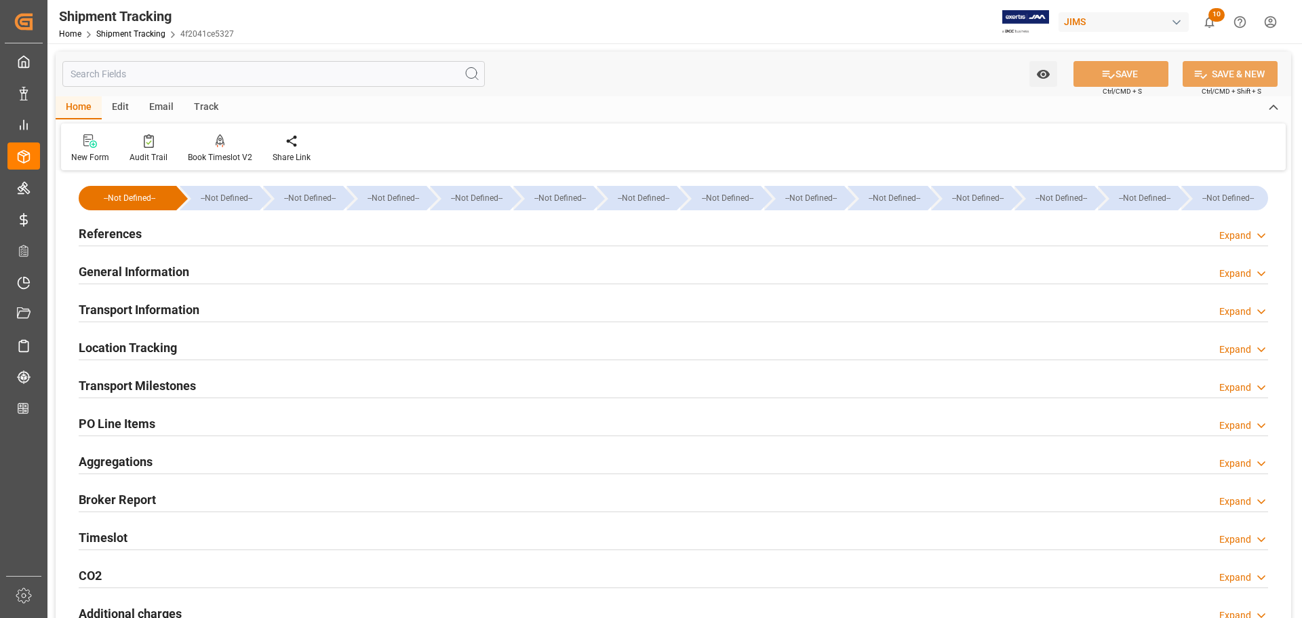
type input "[DATE] 10:00"
type input "[DATE] 14:39"
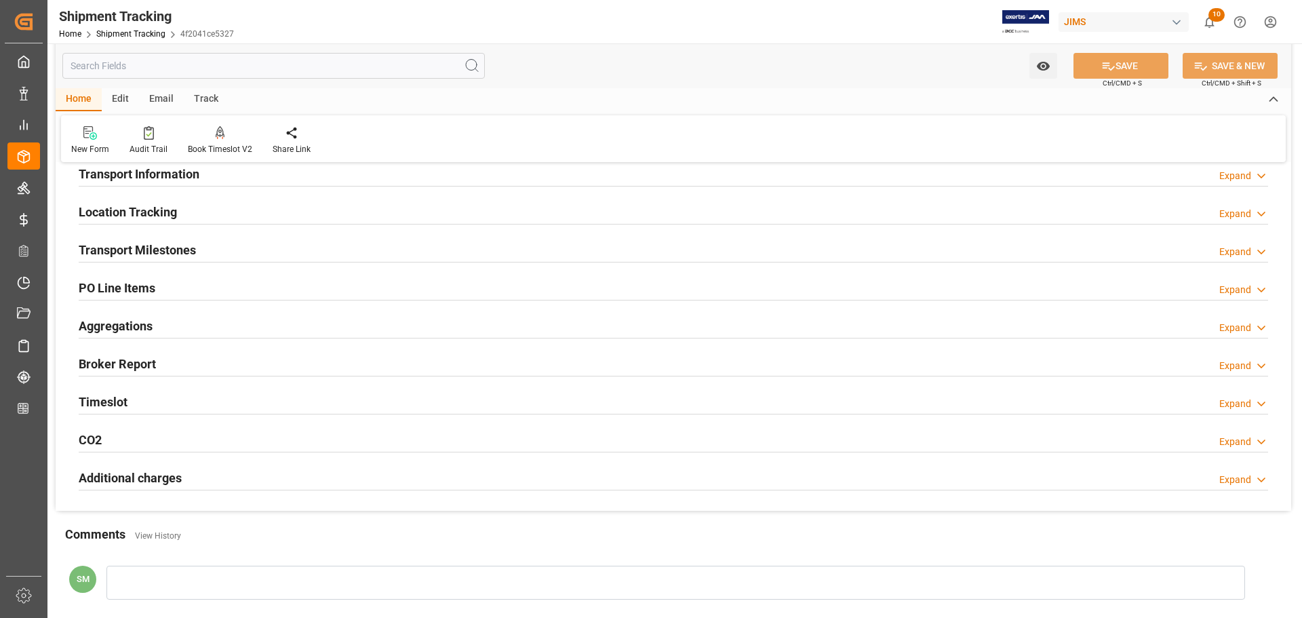
click at [98, 400] on h2 "Timeslot" at bounding box center [103, 402] width 49 height 18
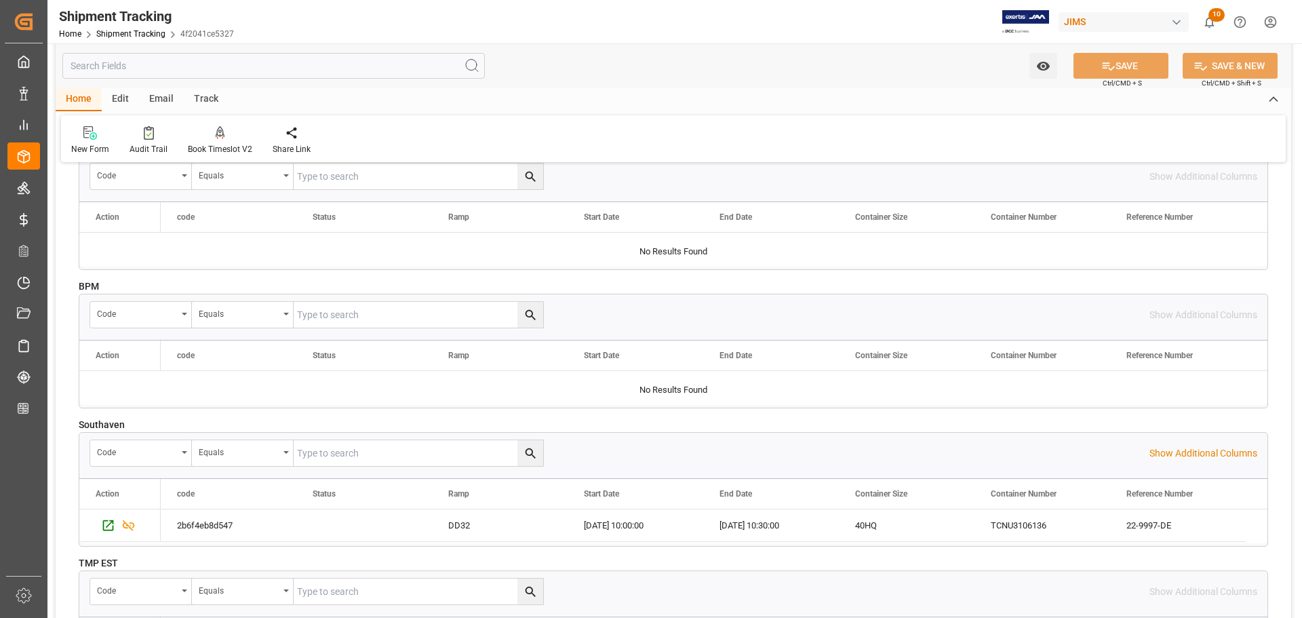
scroll to position [610, 0]
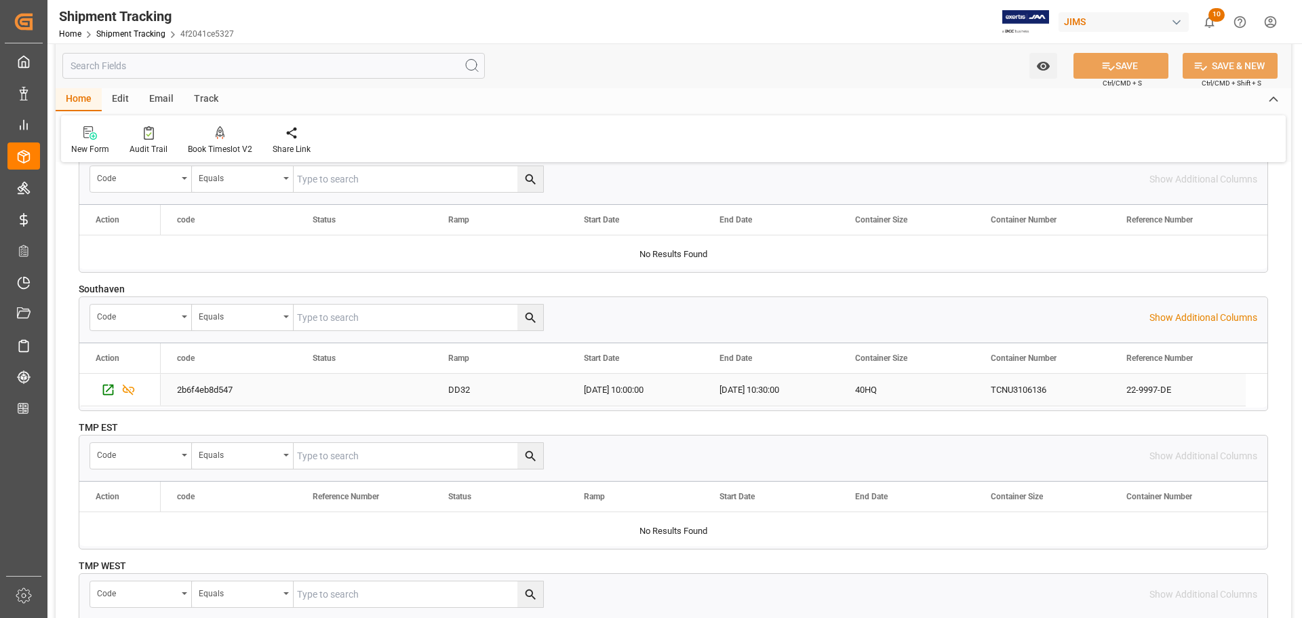
click at [622, 390] on div "2025-09-16 10:00:00" at bounding box center [636, 390] width 136 height 32
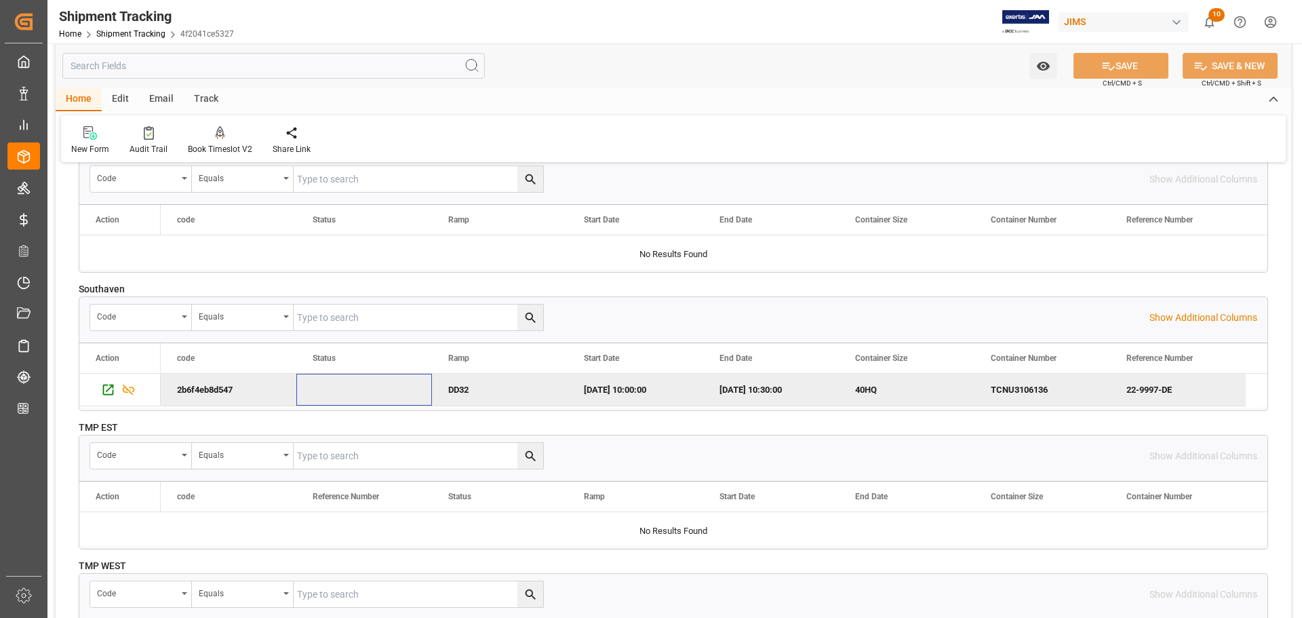
click at [318, 393] on div "Press SPACE to deselect this row." at bounding box center [364, 390] width 136 height 32
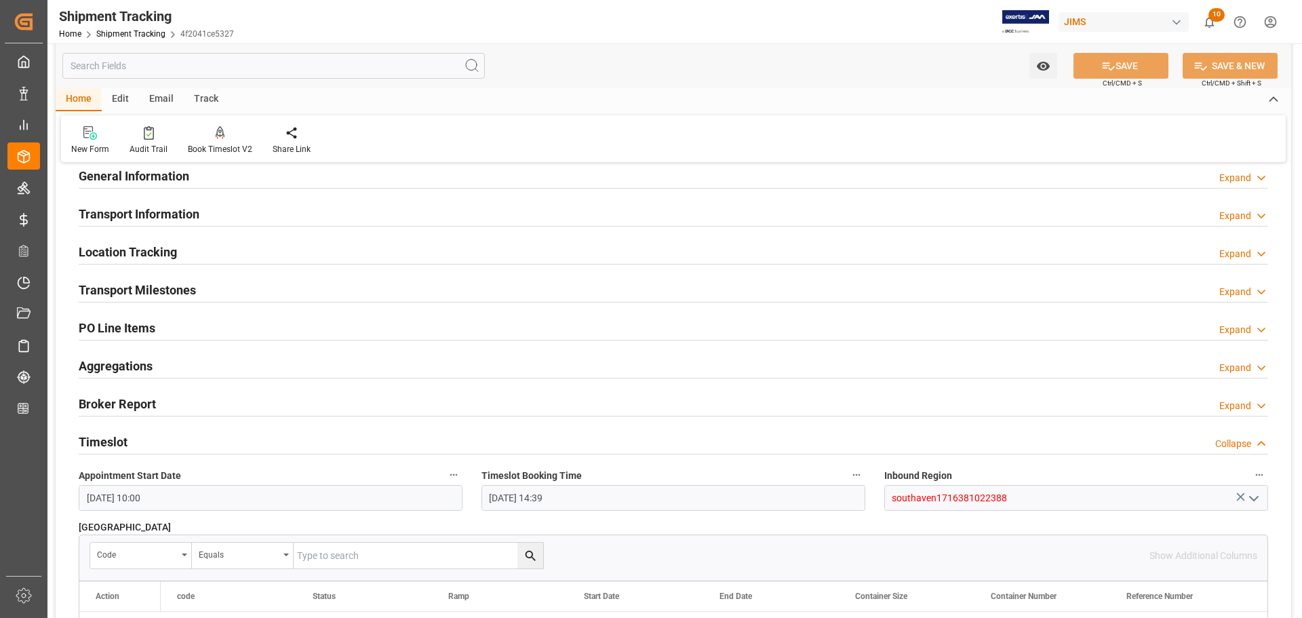
scroll to position [68, 0]
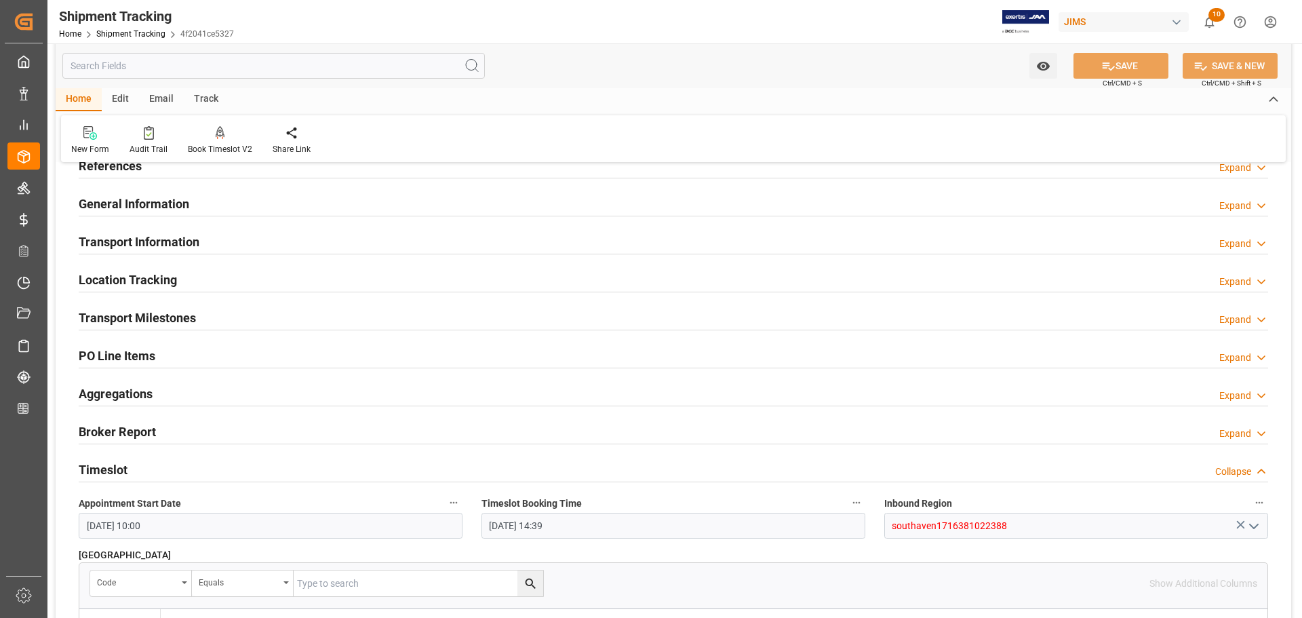
click at [182, 318] on h2 "Transport Milestones" at bounding box center [137, 318] width 117 height 18
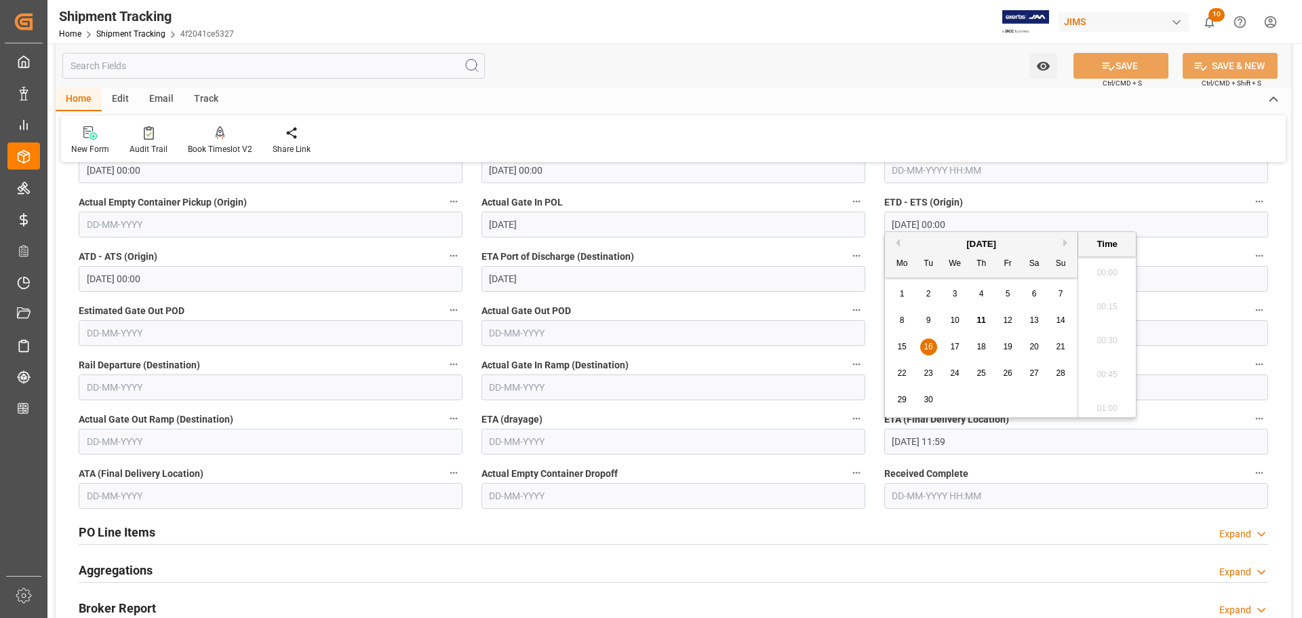
scroll to position [1530, 0]
drag, startPoint x: 892, startPoint y: 443, endPoint x: 974, endPoint y: 442, distance: 82.7
click at [974, 442] on input "16-09-2025 11:59" at bounding box center [1076, 442] width 384 height 26
